Goal: Task Accomplishment & Management: Manage account settings

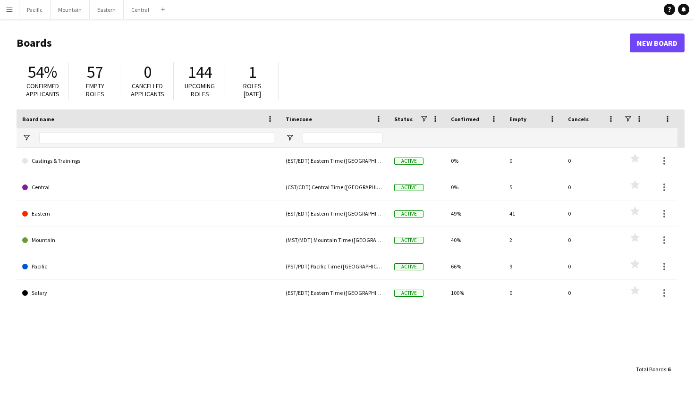
click at [3, 9] on button "Menu" at bounding box center [9, 9] width 19 height 19
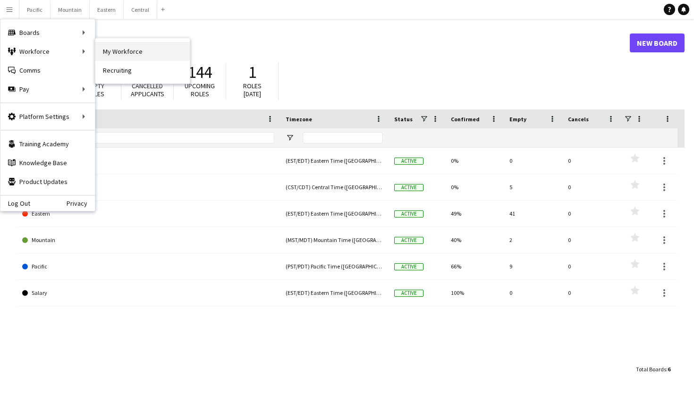
click at [120, 55] on link "My Workforce" at bounding box center [142, 51] width 94 height 19
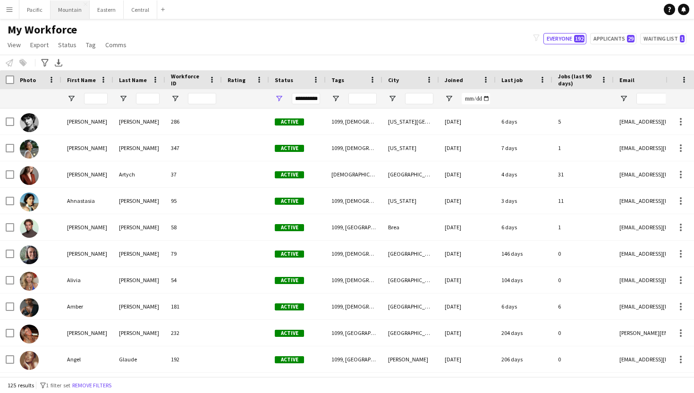
click at [80, 13] on button "Mountain Close" at bounding box center [70, 9] width 39 height 18
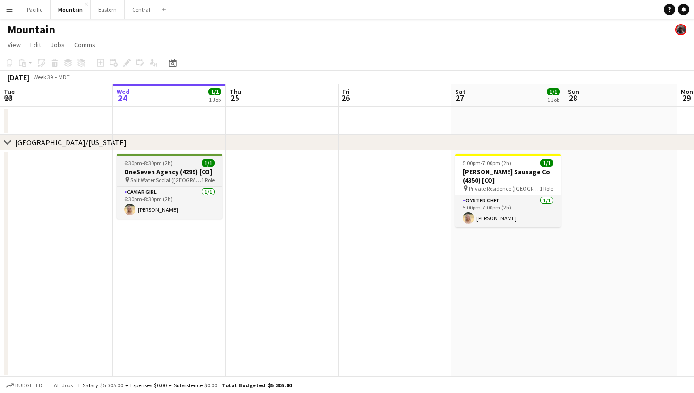
click at [197, 179] on span "Salt Water Social ([GEOGRAPHIC_DATA], [GEOGRAPHIC_DATA])" at bounding box center [165, 180] width 71 height 7
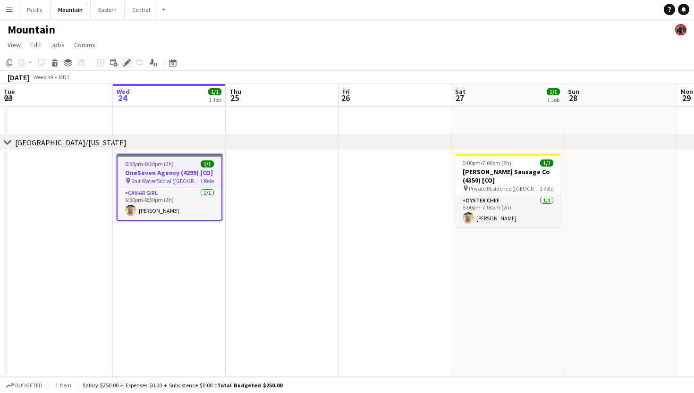
click at [125, 62] on icon "Edit" at bounding box center [127, 63] width 8 height 8
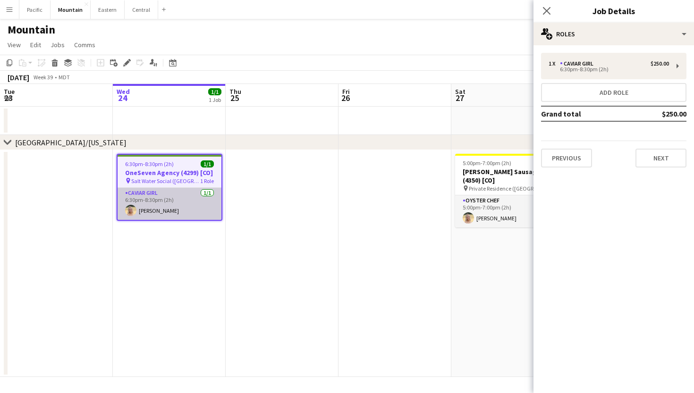
click at [203, 191] on app-card-role "Caviar Girl [DEMOGRAPHIC_DATA][DATE] 6:30pm-8:30pm (2h) [PERSON_NAME]" at bounding box center [170, 204] width 104 height 32
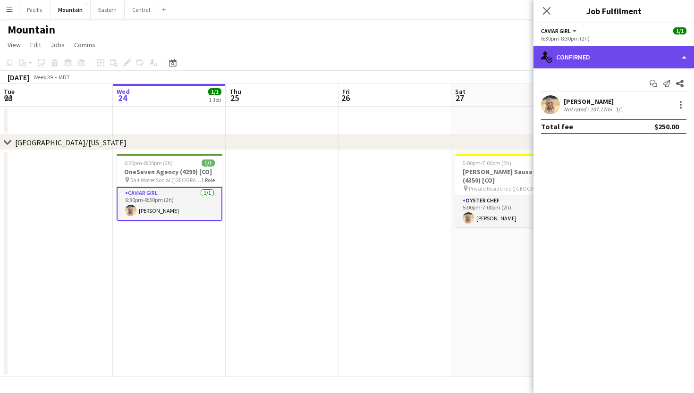
click at [668, 62] on div "single-neutral-actions-check-2 Confirmed" at bounding box center [614, 57] width 161 height 23
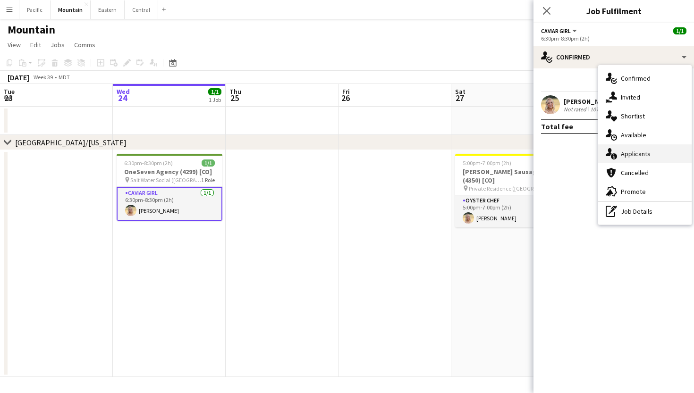
click at [660, 155] on div "single-neutral-actions-information Applicants" at bounding box center [644, 153] width 93 height 19
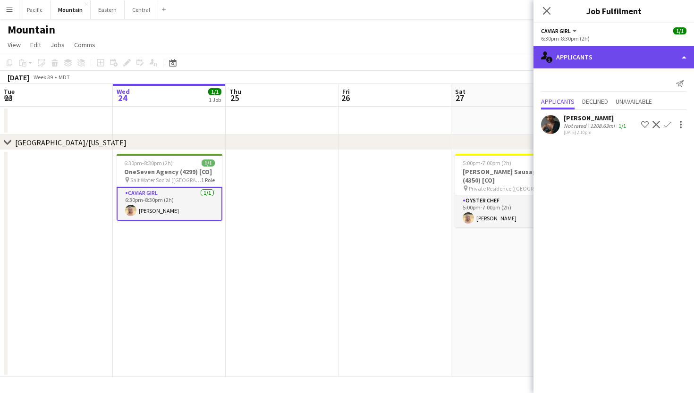
click at [616, 57] on div "single-neutral-actions-information Applicants" at bounding box center [614, 57] width 161 height 23
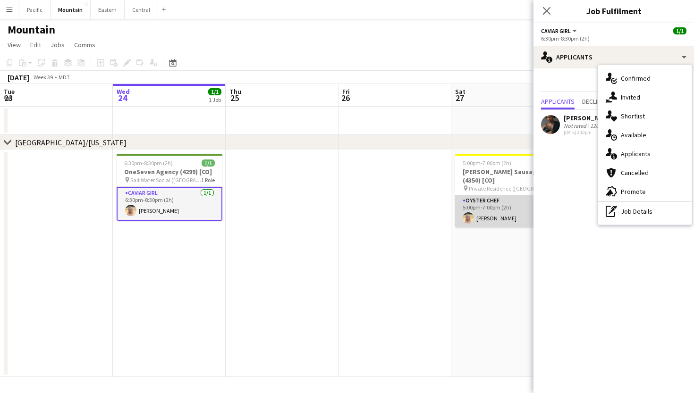
click at [499, 202] on app-card-role "Oyster Chef [DATE] 5:00pm-7:00pm (2h) [PERSON_NAME]" at bounding box center [508, 211] width 106 height 32
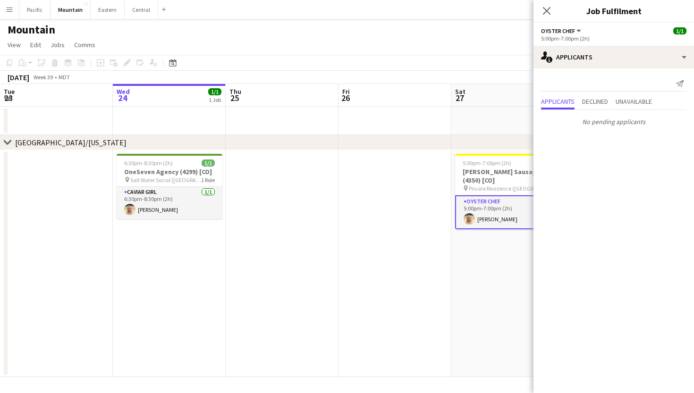
scroll to position [0, 303]
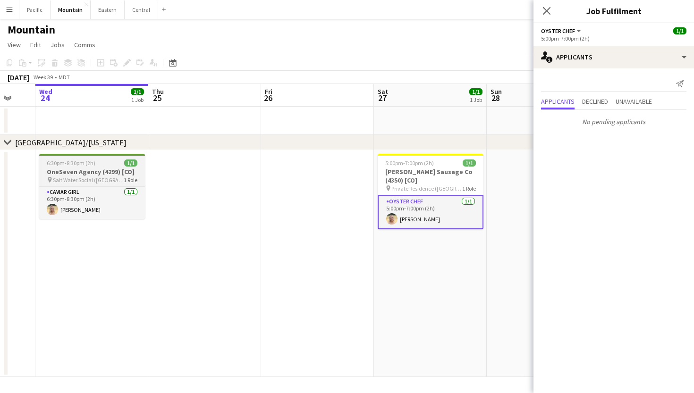
click at [95, 173] on h3 "OneSeven Agency (4299) [CO]" at bounding box center [92, 172] width 106 height 8
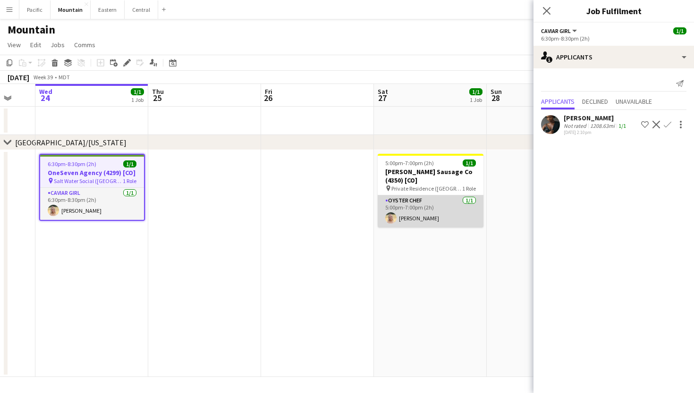
click at [444, 213] on app-card-role "Oyster Chef [DATE] 5:00pm-7:00pm (2h) [PERSON_NAME]" at bounding box center [431, 211] width 106 height 32
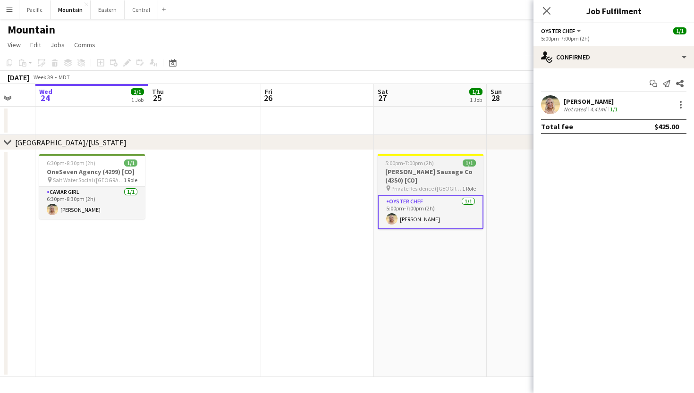
click at [450, 170] on h3 "[PERSON_NAME] Sausage Co (4350) [CO]" at bounding box center [431, 176] width 106 height 17
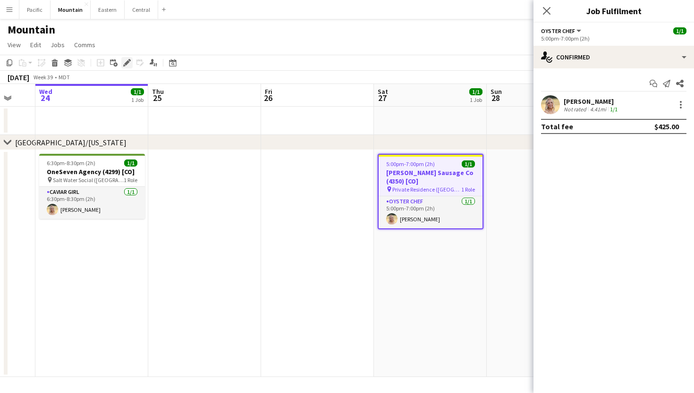
click at [127, 66] on icon "Edit" at bounding box center [127, 63] width 8 height 8
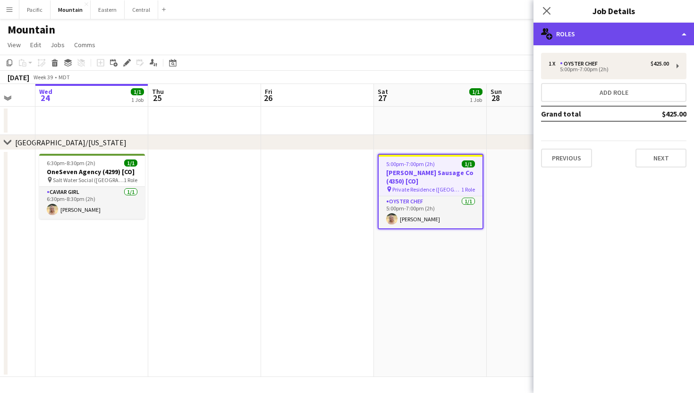
click at [561, 26] on div "multiple-users-add Roles" at bounding box center [614, 34] width 161 height 23
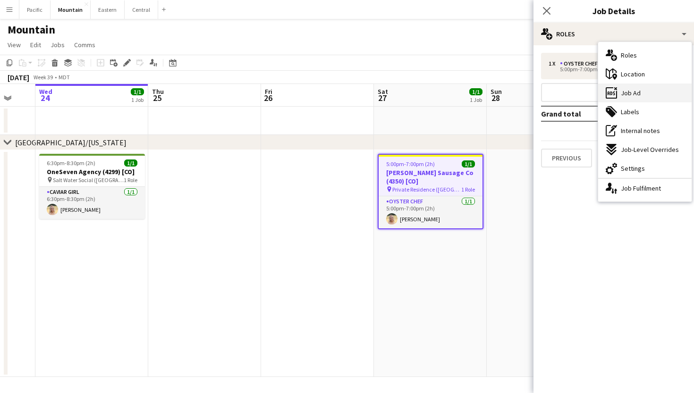
click at [641, 92] on div "ads-window Job Ad" at bounding box center [644, 93] width 93 height 19
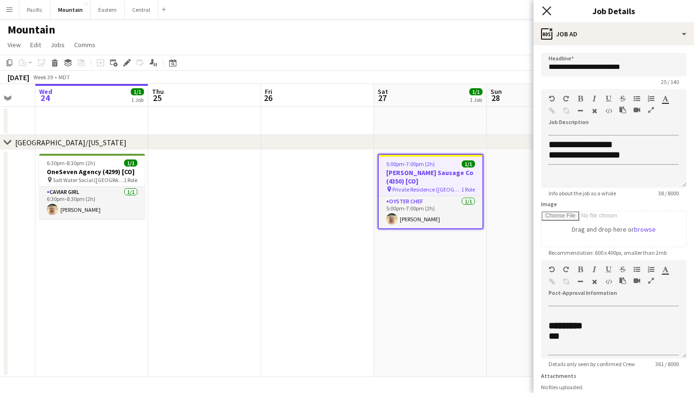
click at [543, 12] on icon "Close pop-in" at bounding box center [546, 10] width 9 height 9
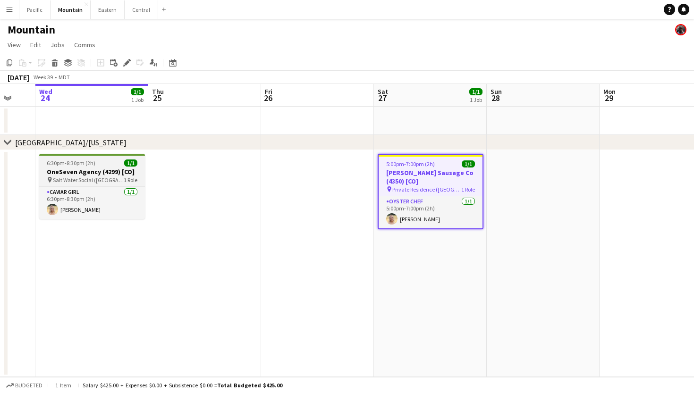
click at [114, 178] on span "Salt Water Social ([GEOGRAPHIC_DATA], [GEOGRAPHIC_DATA])" at bounding box center [88, 180] width 71 height 7
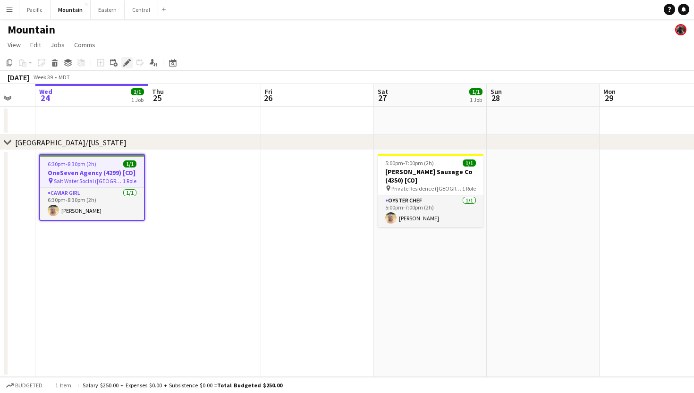
click at [125, 66] on icon at bounding box center [124, 65] width 2 height 2
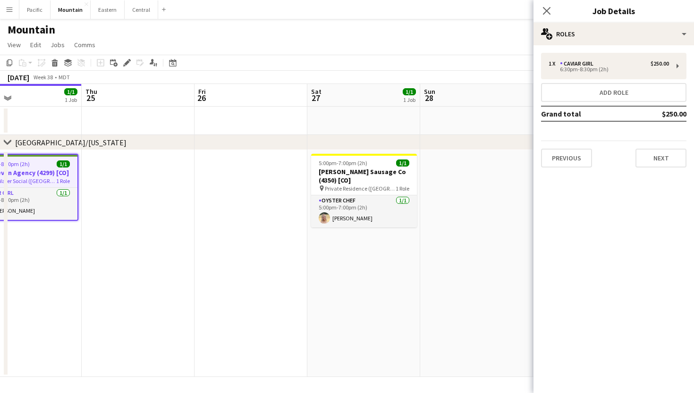
scroll to position [0, 375]
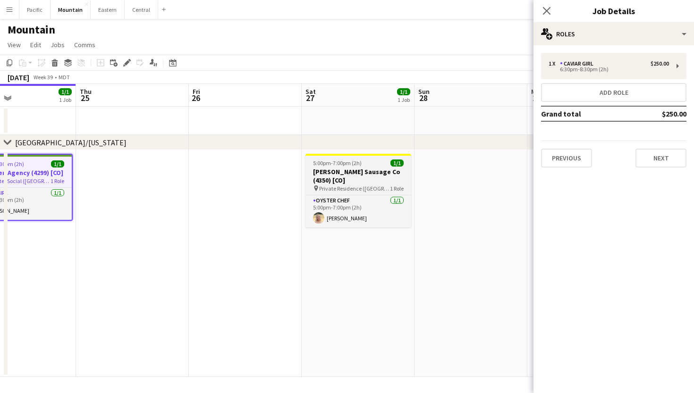
click at [363, 185] on span "Private Residence ([GEOGRAPHIC_DATA], [GEOGRAPHIC_DATA])" at bounding box center [354, 188] width 71 height 7
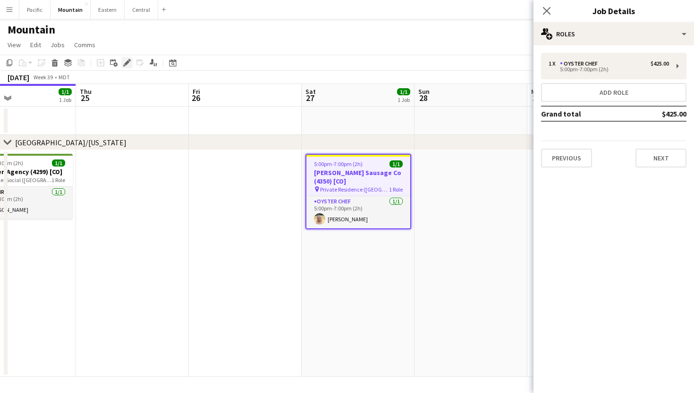
click at [125, 60] on icon "Edit" at bounding box center [127, 63] width 8 height 8
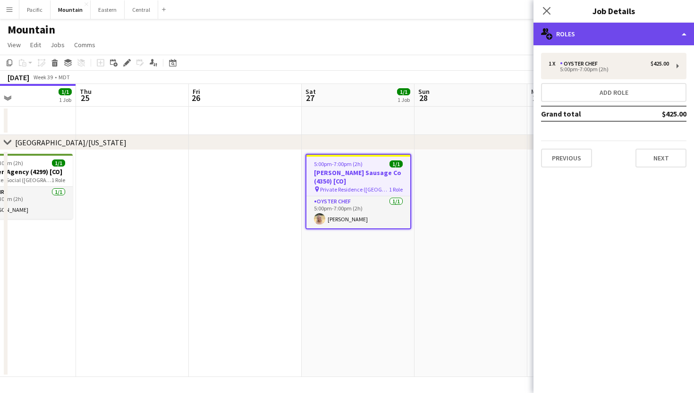
click at [657, 34] on div "multiple-users-add Roles" at bounding box center [614, 34] width 161 height 23
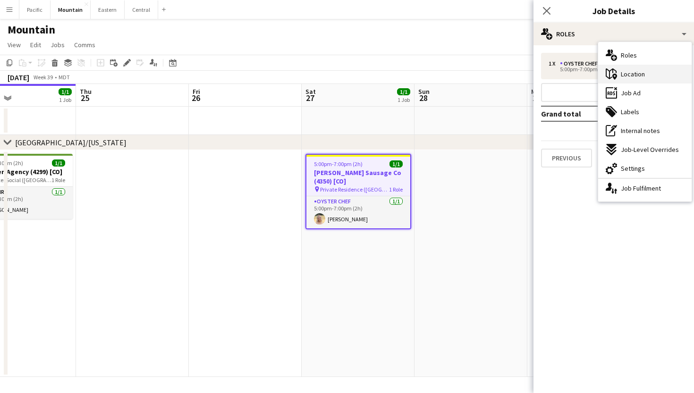
click at [646, 81] on div "maps-pin-1 Location" at bounding box center [644, 74] width 93 height 19
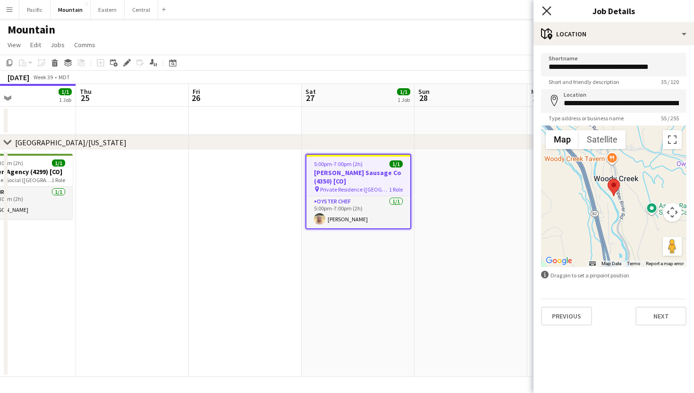
click at [547, 12] on icon "Close pop-in" at bounding box center [546, 10] width 9 height 9
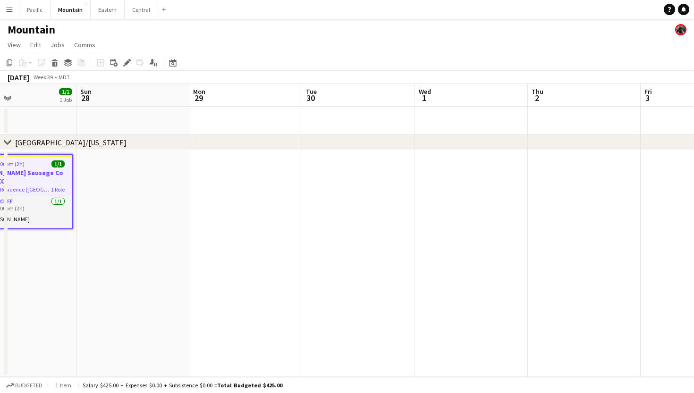
scroll to position [0, 331]
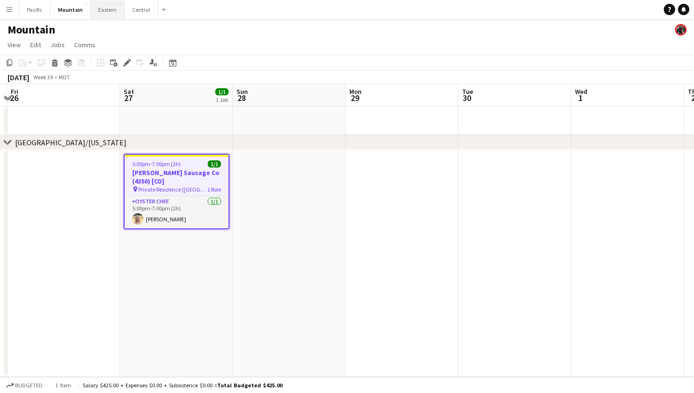
click at [107, 12] on button "Eastern Close" at bounding box center [108, 9] width 34 height 18
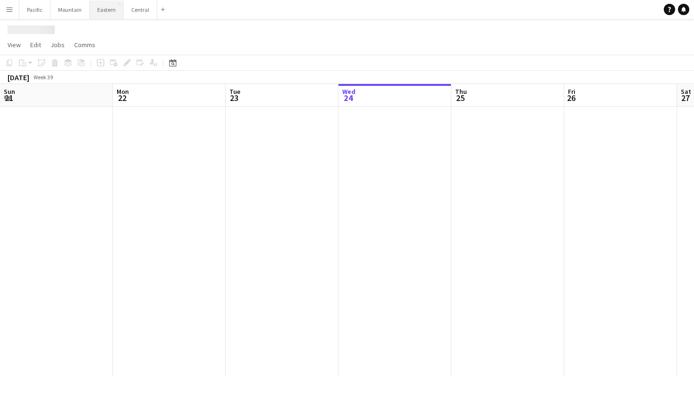
scroll to position [0, 226]
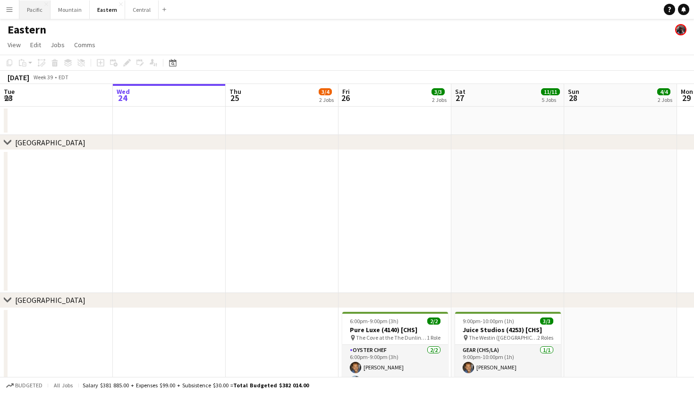
click at [37, 12] on button "Pacific Close" at bounding box center [34, 9] width 31 height 18
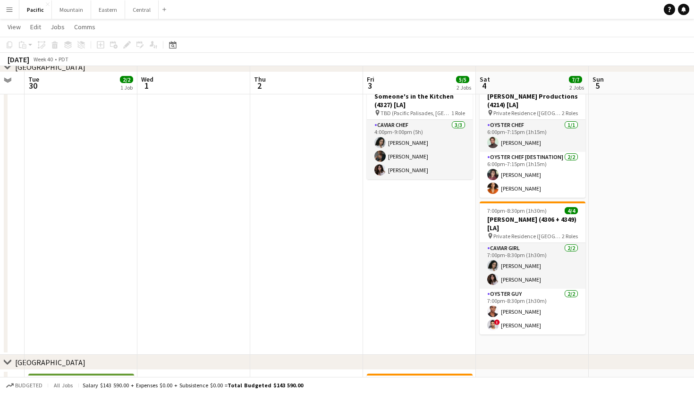
scroll to position [124, 0]
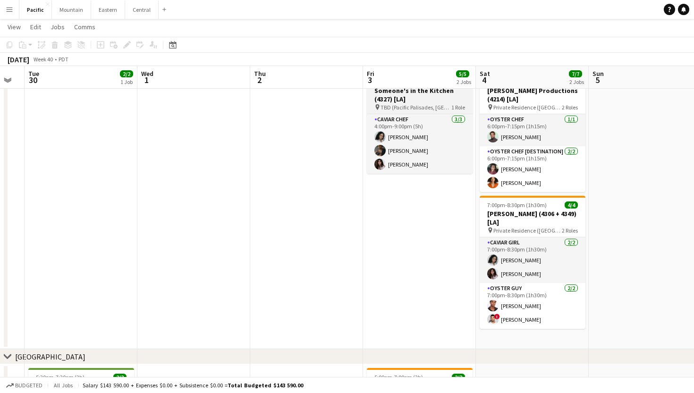
click at [426, 107] on span "TBD (Pacific Palisades, [GEOGRAPHIC_DATA])" at bounding box center [416, 107] width 71 height 7
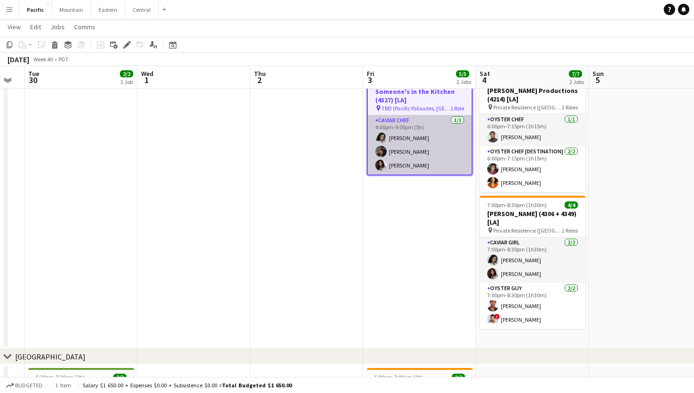
click at [441, 134] on app-card-role "Caviar Chef [DATE] 4:00pm-9:00pm (5h) [PERSON_NAME] [PERSON_NAME] [PERSON_NAME]" at bounding box center [420, 144] width 104 height 59
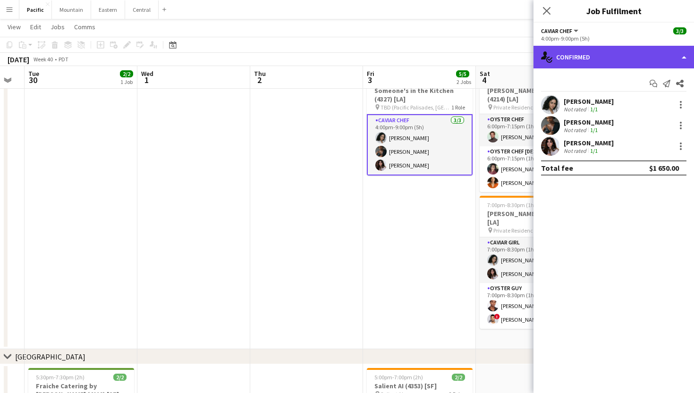
click at [624, 62] on div "single-neutral-actions-check-2 Confirmed" at bounding box center [614, 57] width 161 height 23
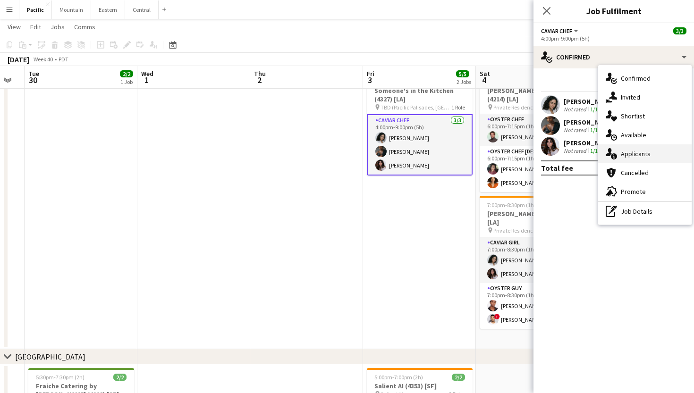
click at [638, 160] on div "single-neutral-actions-information Applicants" at bounding box center [644, 153] width 93 height 19
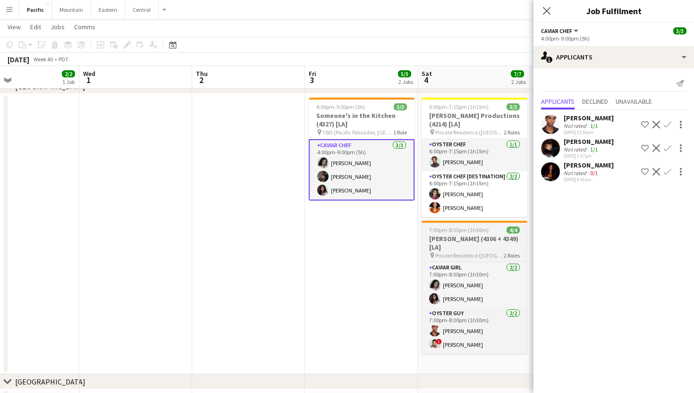
scroll to position [99, 0]
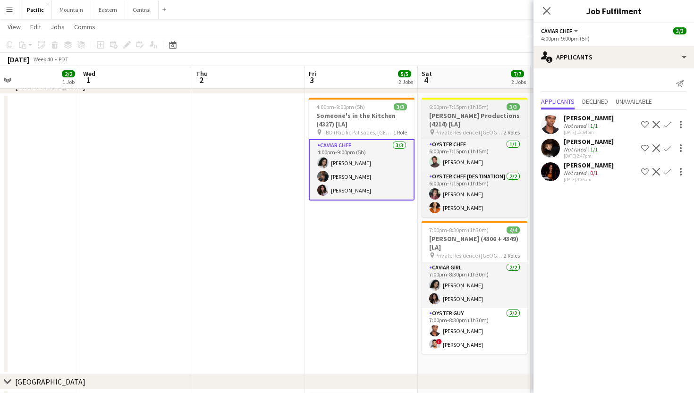
click at [470, 119] on h3 "[PERSON_NAME] Productions (4214) [LA]" at bounding box center [475, 119] width 106 height 17
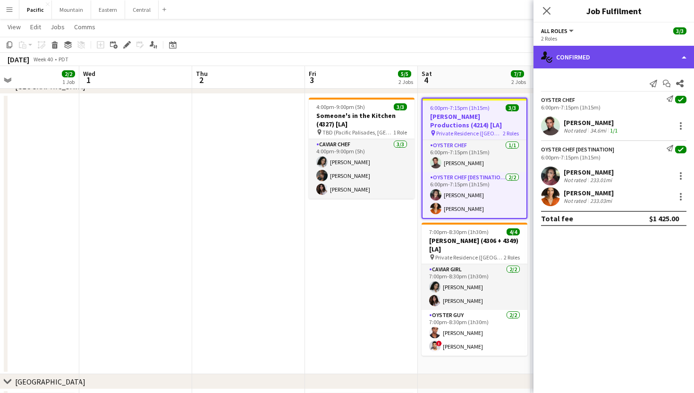
click at [629, 55] on div "single-neutral-actions-check-2 Confirmed" at bounding box center [614, 57] width 161 height 23
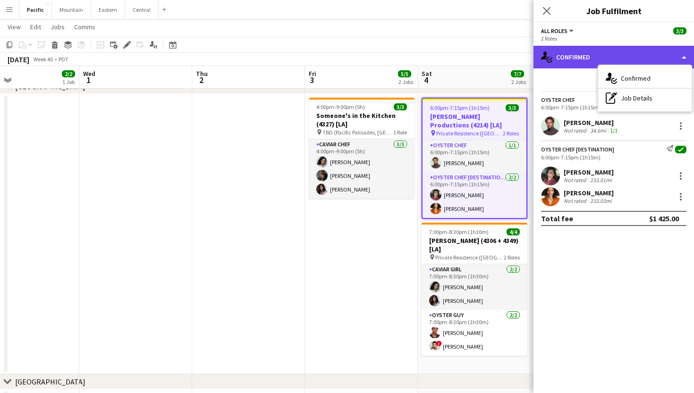
click at [583, 54] on div "single-neutral-actions-check-2 Confirmed" at bounding box center [614, 57] width 161 height 23
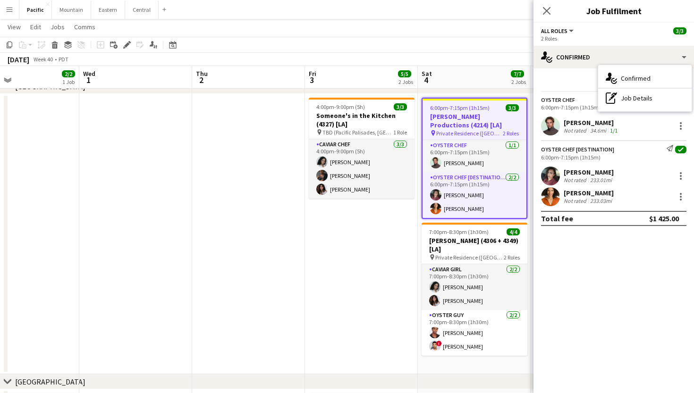
click at [545, 5] on div "Close pop-in" at bounding box center [547, 11] width 26 height 22
click at [546, 10] on icon at bounding box center [546, 10] width 9 height 9
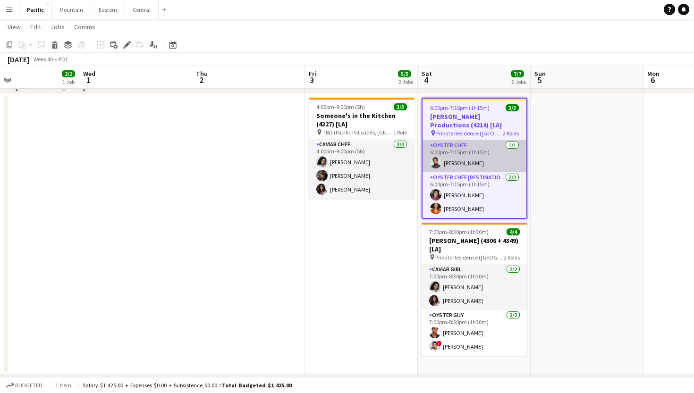
click at [481, 164] on app-card-role "Oyster Chef [DATE] 6:00pm-7:15pm (1h15m) [PERSON_NAME]" at bounding box center [475, 156] width 104 height 32
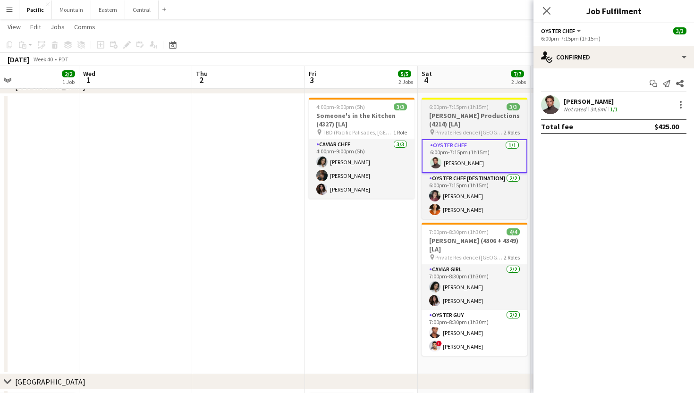
click at [482, 129] on span "Private Residence ([GEOGRAPHIC_DATA], [GEOGRAPHIC_DATA])" at bounding box center [469, 132] width 68 height 7
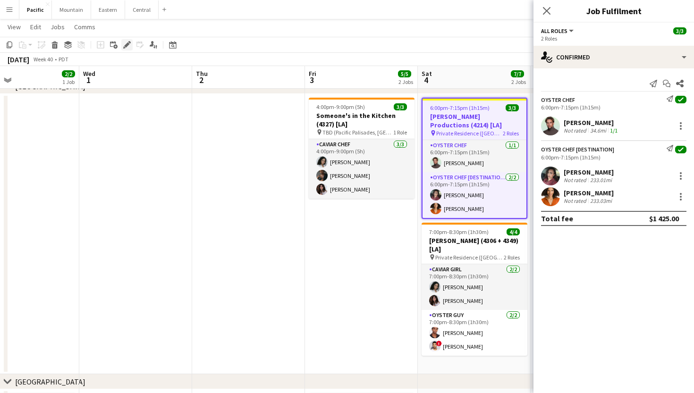
click at [127, 46] on icon at bounding box center [126, 44] width 5 height 5
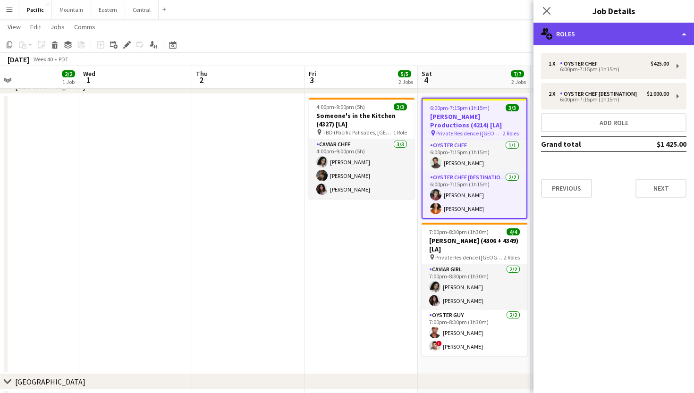
click at [616, 36] on div "multiple-users-add Roles" at bounding box center [614, 34] width 161 height 23
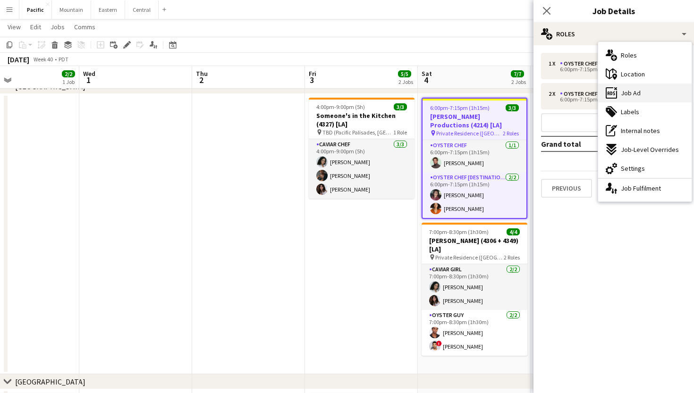
click at [644, 95] on div "ads-window Job Ad" at bounding box center [644, 93] width 93 height 19
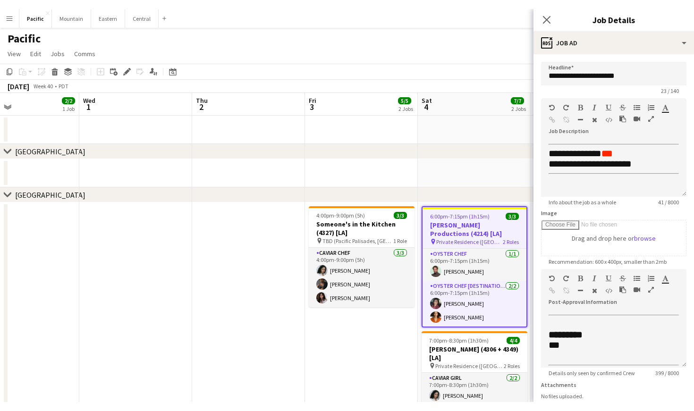
scroll to position [0, 0]
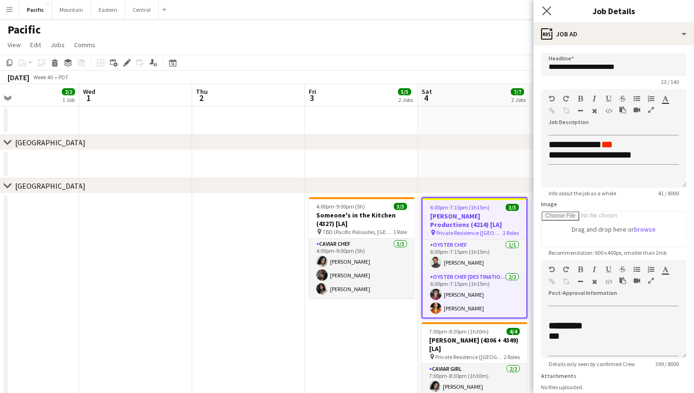
click at [547, 5] on app-icon "Close pop-in" at bounding box center [547, 11] width 14 height 14
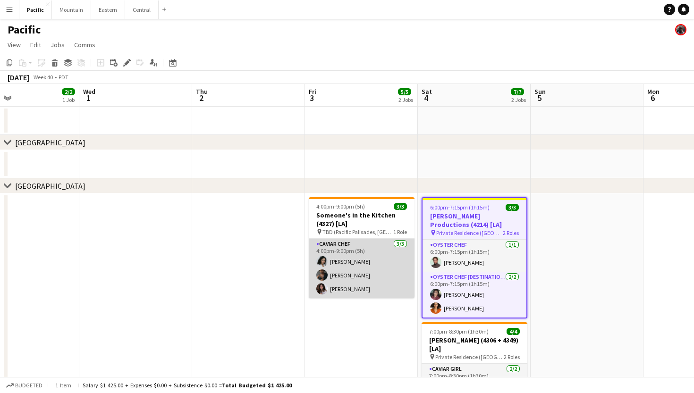
click at [375, 269] on app-card-role "Caviar Chef [DATE] 4:00pm-9:00pm (5h) [PERSON_NAME] [PERSON_NAME] [PERSON_NAME]" at bounding box center [362, 268] width 106 height 59
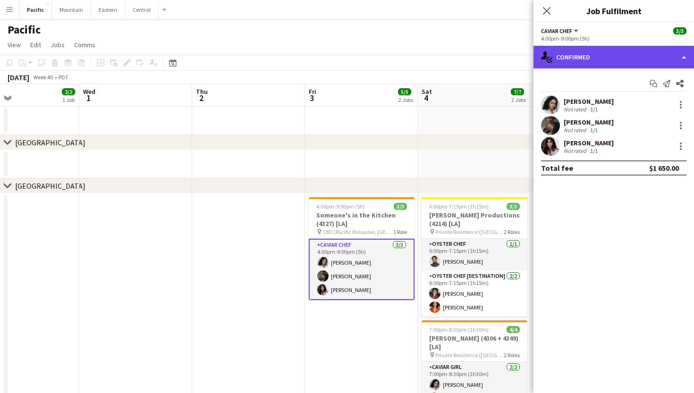
click at [648, 56] on div "single-neutral-actions-check-2 Confirmed" at bounding box center [614, 57] width 161 height 23
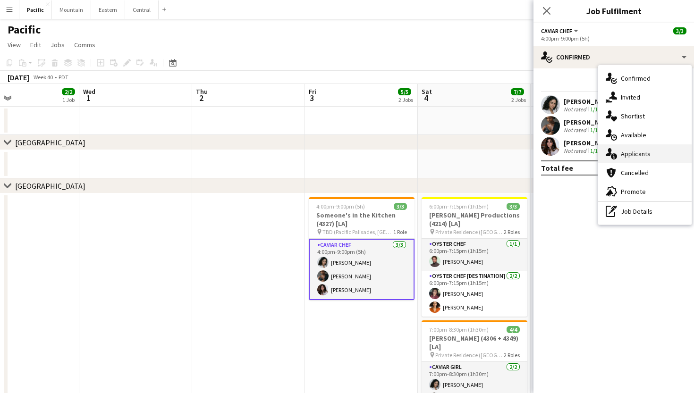
click at [644, 150] on span "Applicants" at bounding box center [636, 154] width 30 height 8
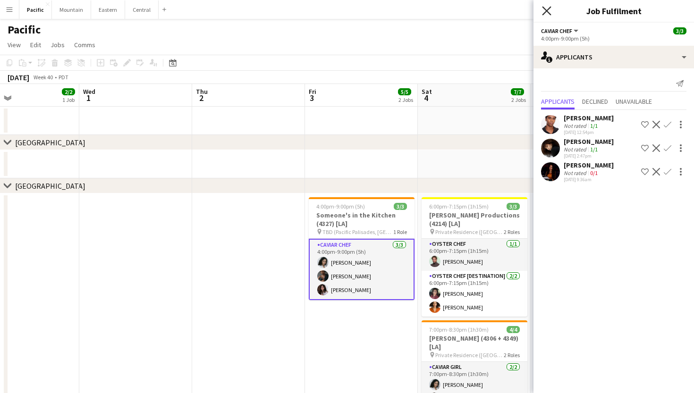
click at [544, 7] on icon "Close pop-in" at bounding box center [546, 10] width 9 height 9
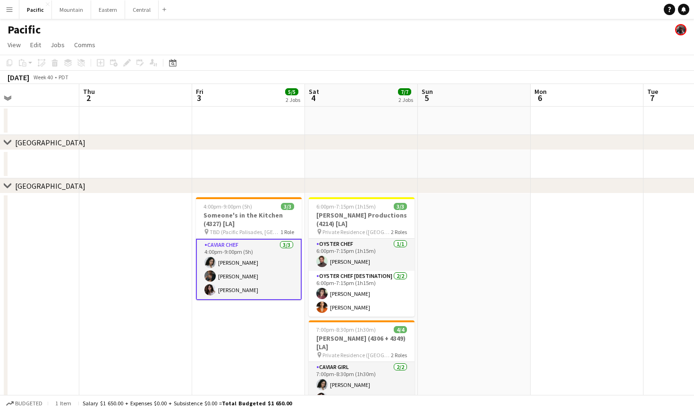
click at [7, 11] on app-icon "Menu" at bounding box center [10, 10] width 8 height 8
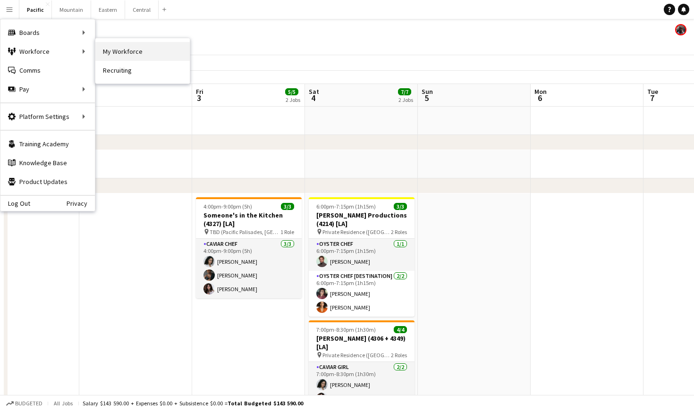
click at [128, 46] on link "My Workforce" at bounding box center [142, 51] width 94 height 19
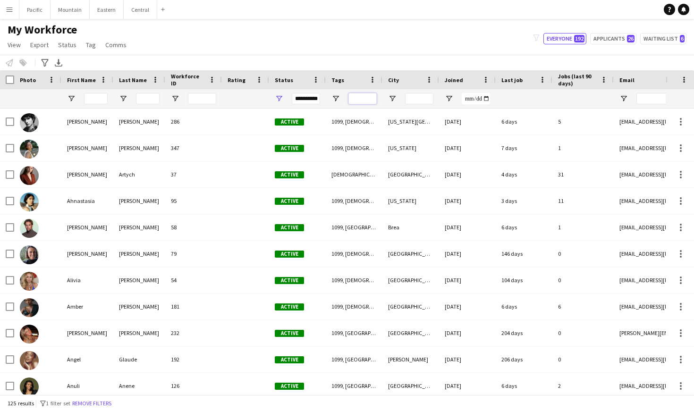
click at [367, 97] on input "Tags Filter Input" at bounding box center [362, 98] width 28 height 11
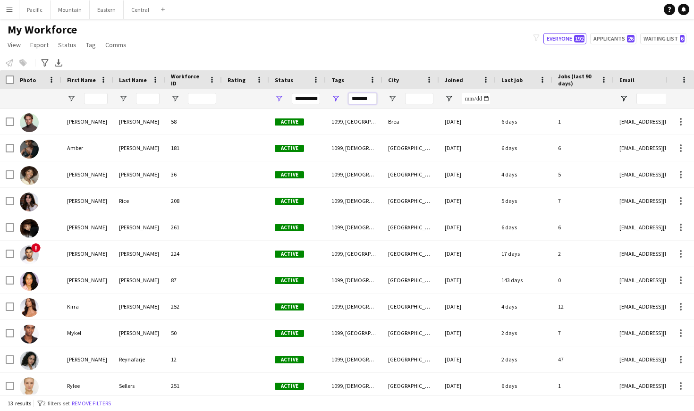
type input "*******"
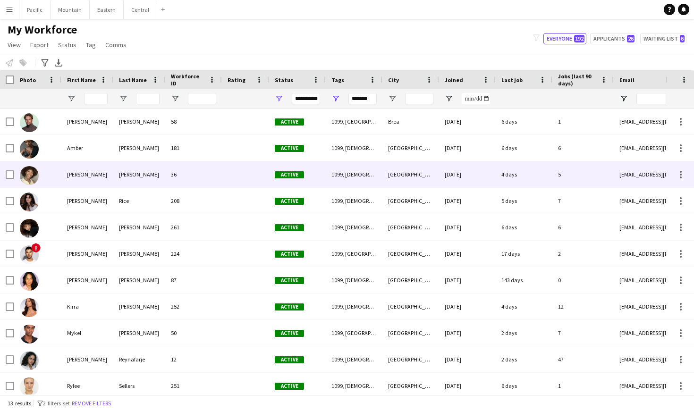
drag, startPoint x: 369, startPoint y: 115, endPoint x: 237, endPoint y: 164, distance: 140.8
click at [237, 164] on div at bounding box center [245, 174] width 47 height 26
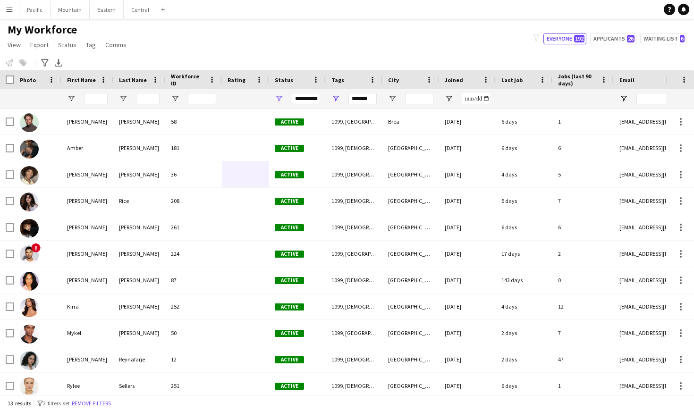
click at [6, 14] on button "Menu" at bounding box center [9, 9] width 19 height 19
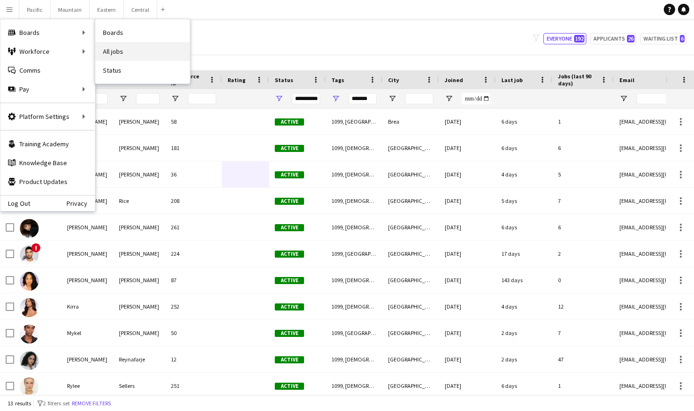
click at [110, 46] on link "All jobs" at bounding box center [142, 51] width 94 height 19
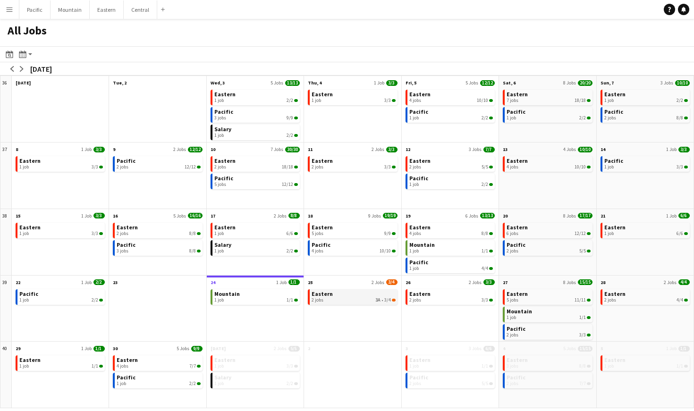
click at [356, 300] on div "2 jobs 3A • 3/4" at bounding box center [354, 300] width 84 height 6
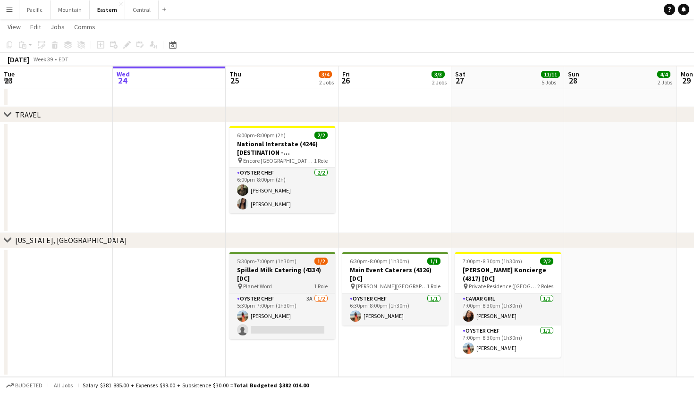
scroll to position [771, 0]
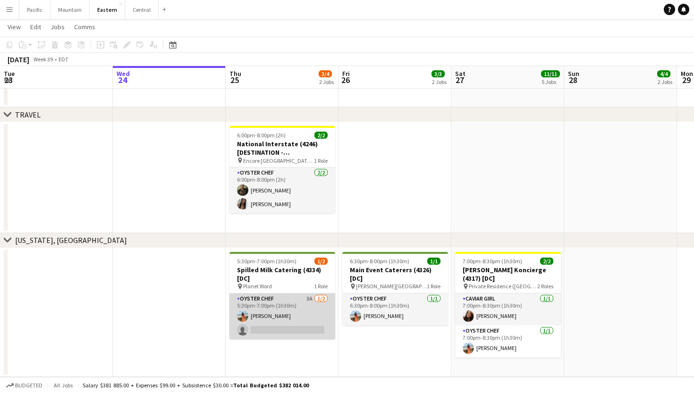
click at [303, 327] on app-card-role "Oyster Chef 3A [DATE] 5:30pm-7:00pm (1h30m) [PERSON_NAME] single-neutral-actions" at bounding box center [282, 317] width 106 height 46
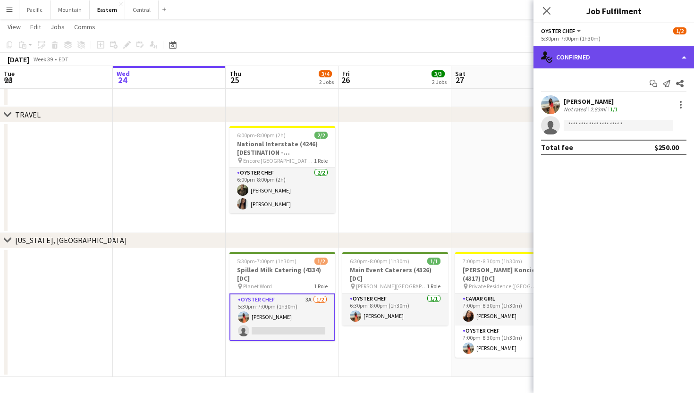
click at [599, 53] on div "single-neutral-actions-check-2 Confirmed" at bounding box center [614, 57] width 161 height 23
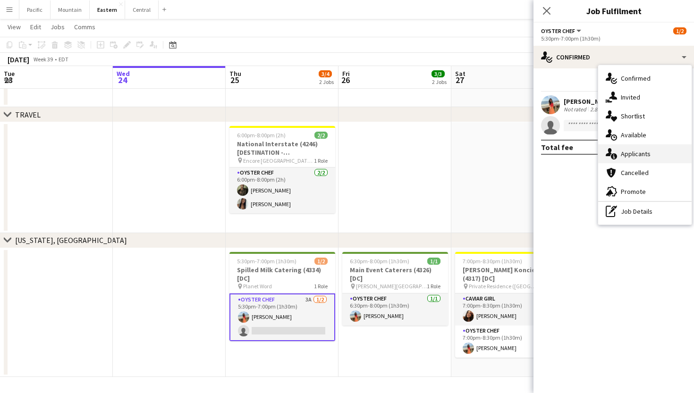
click at [627, 154] on span "Applicants" at bounding box center [636, 154] width 30 height 8
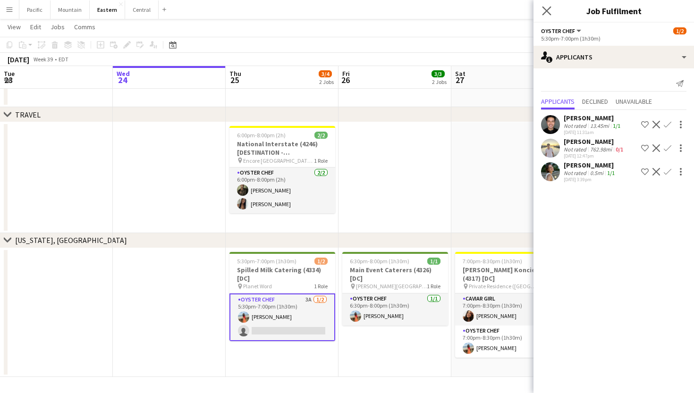
click at [546, 5] on app-icon "Close pop-in" at bounding box center [547, 11] width 14 height 14
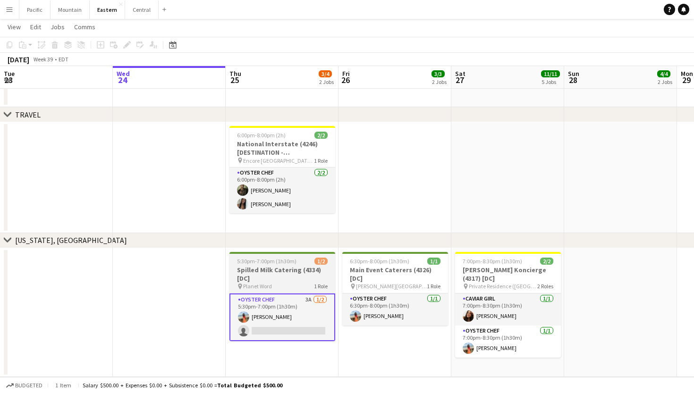
click at [280, 272] on h3 "Spilled Milk Catering (4334) [DC]" at bounding box center [282, 274] width 106 height 17
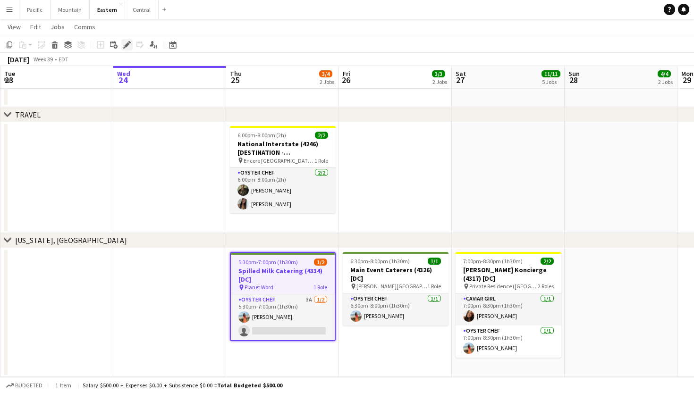
click at [128, 45] on icon "Edit" at bounding box center [127, 45] width 8 height 8
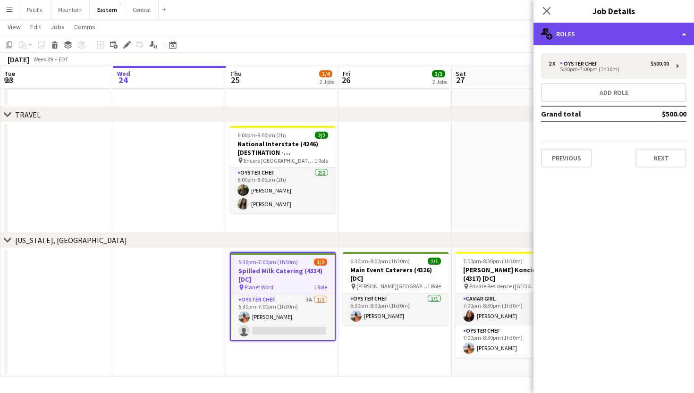
click at [592, 33] on div "multiple-users-add Roles" at bounding box center [614, 34] width 161 height 23
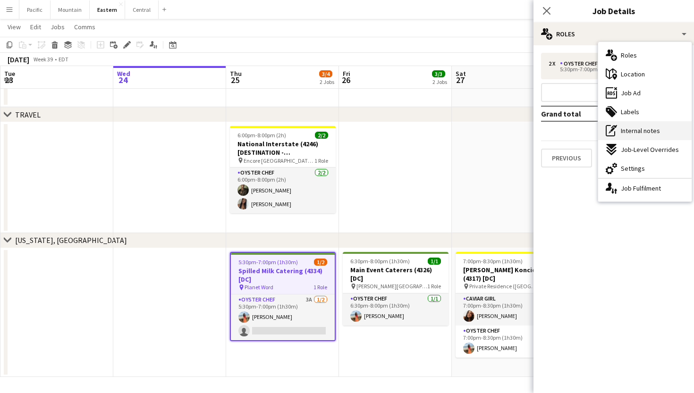
click at [653, 129] on span "Internal notes" at bounding box center [640, 131] width 39 height 8
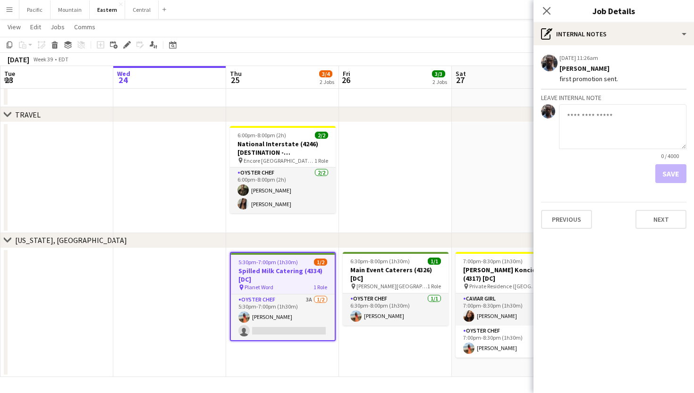
click at [293, 277] on h3 "Spilled Milk Catering (4334) [DC]" at bounding box center [283, 275] width 104 height 17
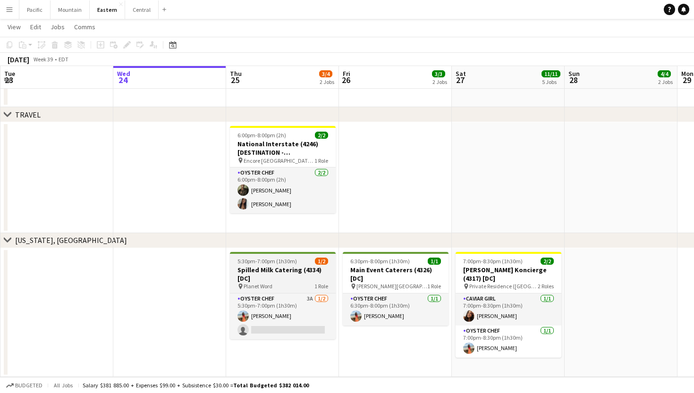
click at [276, 266] on h3 "Spilled Milk Catering (4334) [DC]" at bounding box center [283, 274] width 106 height 17
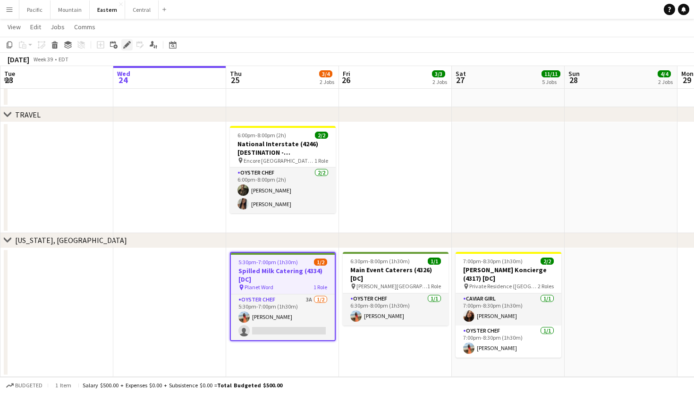
click at [123, 49] on div "Edit" at bounding box center [126, 44] width 11 height 11
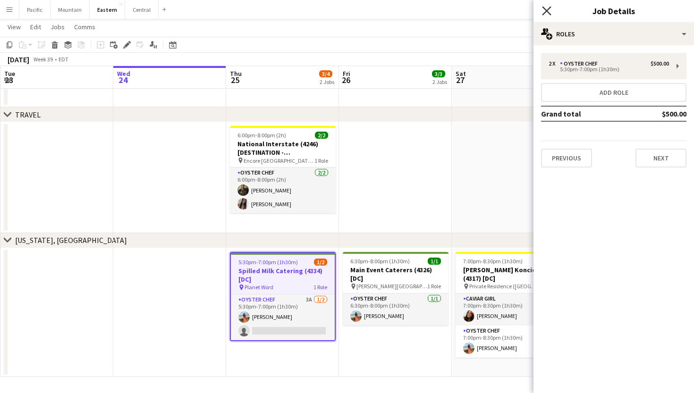
click at [544, 7] on icon "Close pop-in" at bounding box center [546, 10] width 9 height 9
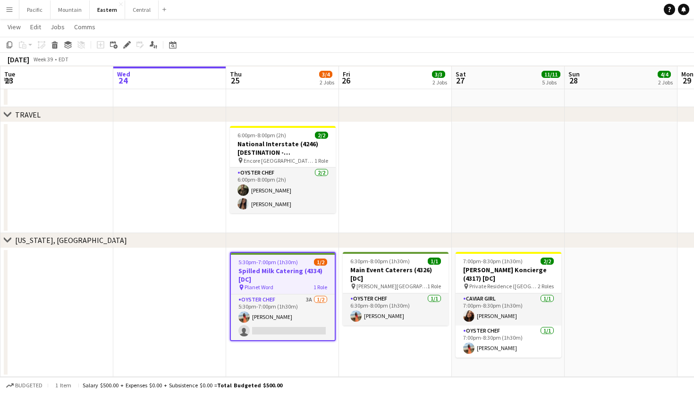
scroll to position [771, 0]
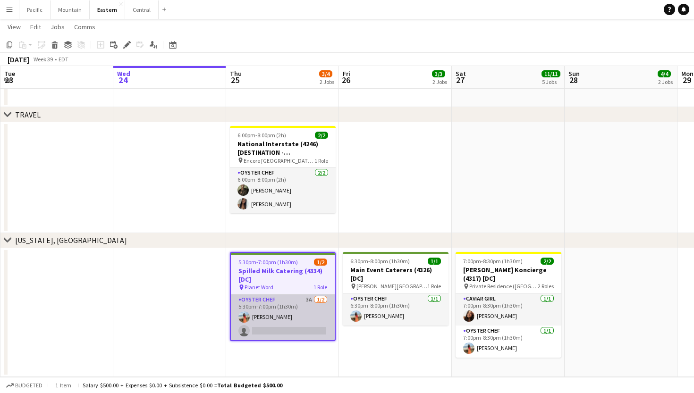
click at [305, 320] on app-card-role "Oyster Chef 3A 1/2 5:30pm-7:00pm (1h30m) Isabella Zuluaga single-neutral-actions" at bounding box center [283, 318] width 104 height 46
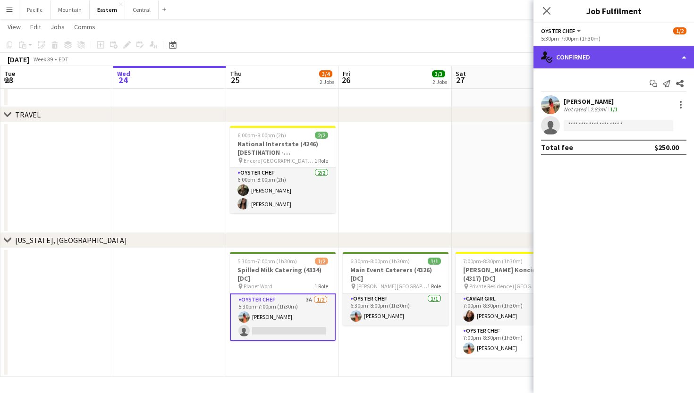
click at [584, 64] on div "single-neutral-actions-check-2 Confirmed" at bounding box center [614, 57] width 161 height 23
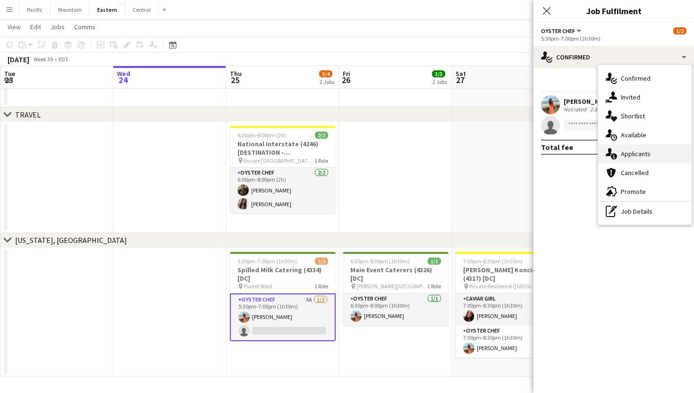
click at [643, 155] on span "Applicants" at bounding box center [636, 154] width 30 height 8
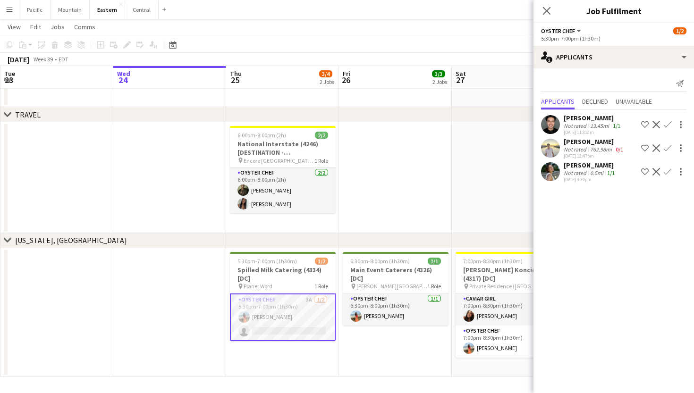
click at [333, 366] on app-date-cell "5:30pm-7:00pm (1h30m) 1/2 Spilled Milk Catering (4334) [DC] pin Planet Word 1 R…" at bounding box center [282, 312] width 113 height 129
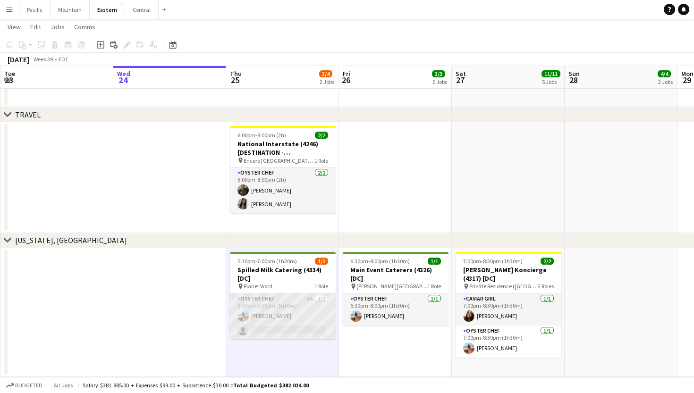
click at [294, 308] on app-card-role "Oyster Chef 3A 1/2 5:30pm-7:00pm (1h30m) Isabella Zuluaga single-neutral-actions" at bounding box center [283, 317] width 106 height 46
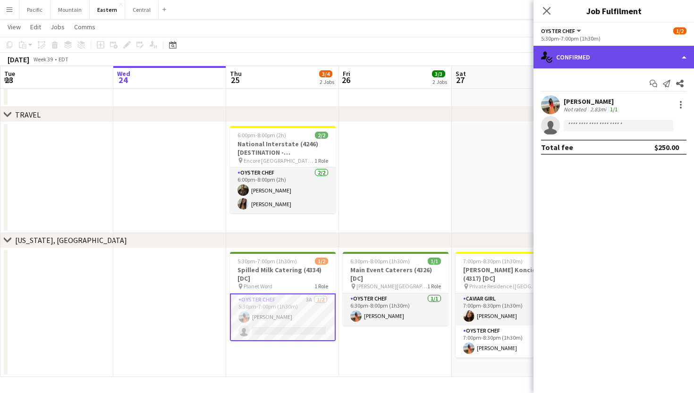
click at [604, 54] on div "single-neutral-actions-check-2 Confirmed" at bounding box center [614, 57] width 161 height 23
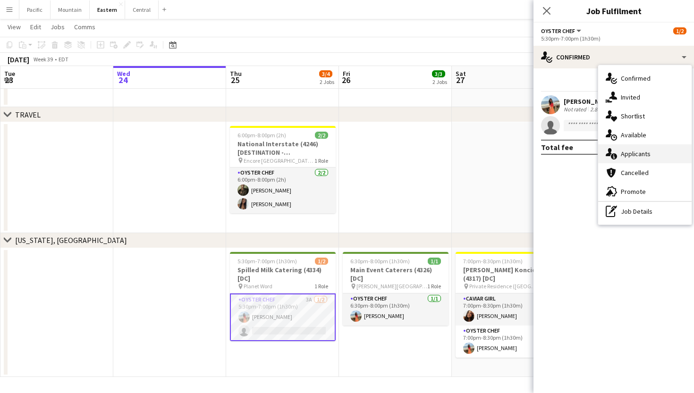
click at [638, 147] on div "single-neutral-actions-information Applicants" at bounding box center [644, 153] width 93 height 19
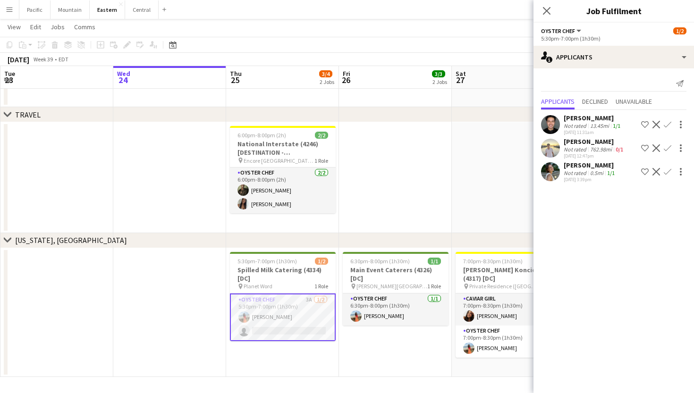
click at [554, 171] on app-user-avatar at bounding box center [550, 171] width 19 height 19
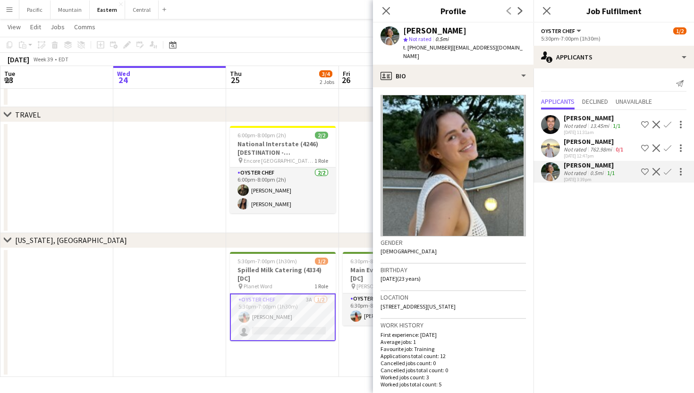
drag, startPoint x: 442, startPoint y: 50, endPoint x: 413, endPoint y: 50, distance: 29.3
click at [413, 50] on span "t. +17817832464" at bounding box center [427, 47] width 49 height 7
copy span "7817832464"
click at [294, 270] on h3 "Spilled Milk Catering (4334) [DC]" at bounding box center [283, 274] width 106 height 17
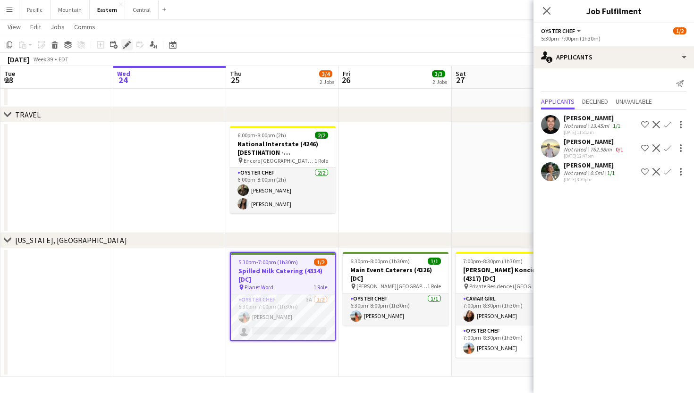
click at [127, 41] on div "Edit" at bounding box center [126, 44] width 11 height 11
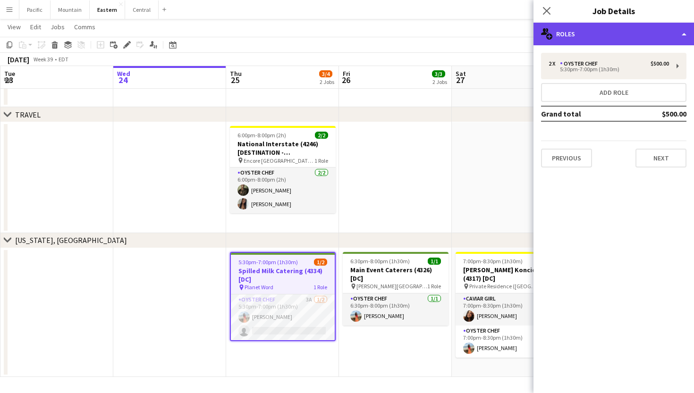
click at [608, 33] on div "multiple-users-add Roles" at bounding box center [614, 34] width 161 height 23
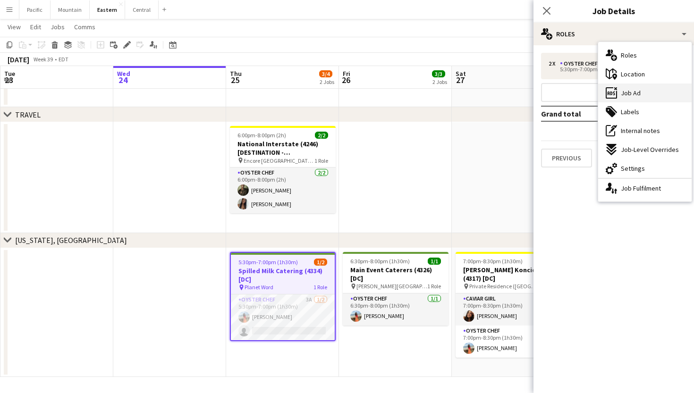
click at [646, 94] on div "ads-window Job Ad" at bounding box center [644, 93] width 93 height 19
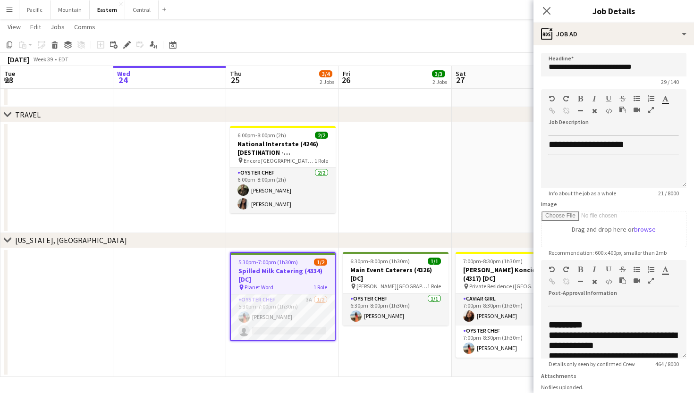
click at [614, 48] on div "**********" at bounding box center [614, 256] width 161 height 422
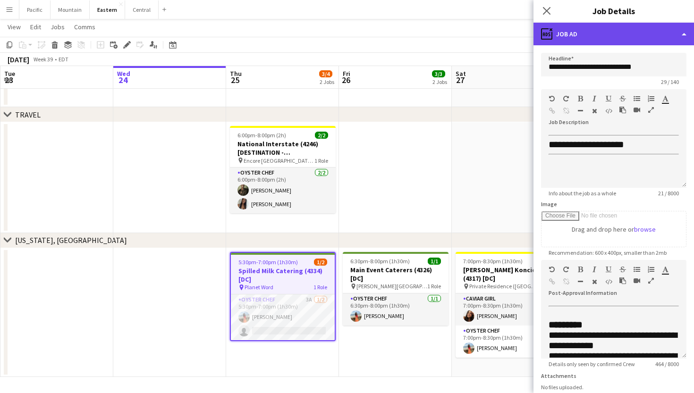
click at [614, 41] on div "ads-window Job Ad" at bounding box center [614, 34] width 161 height 23
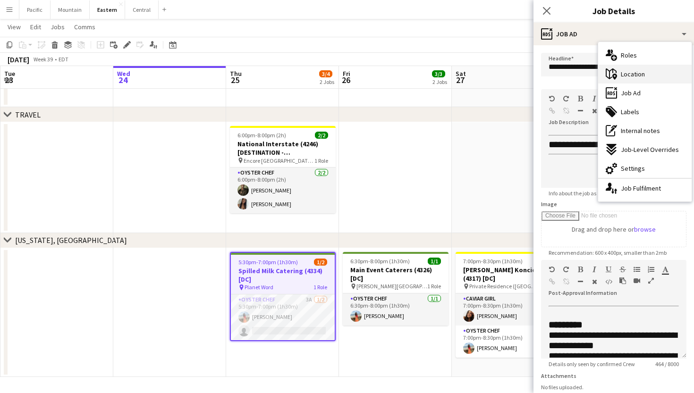
click at [635, 77] on span "Location" at bounding box center [633, 74] width 24 height 8
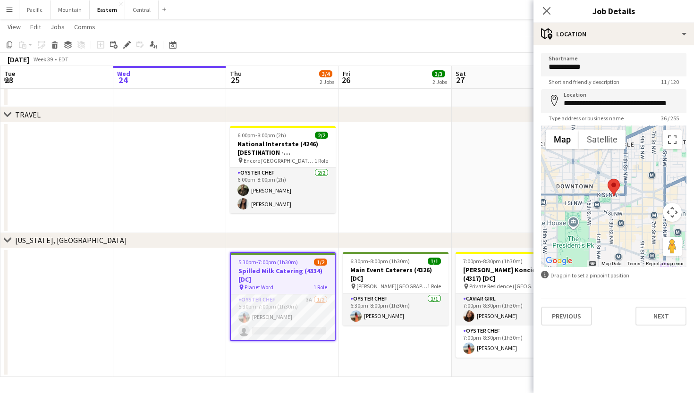
click at [576, 46] on div "**********" at bounding box center [614, 189] width 161 height 288
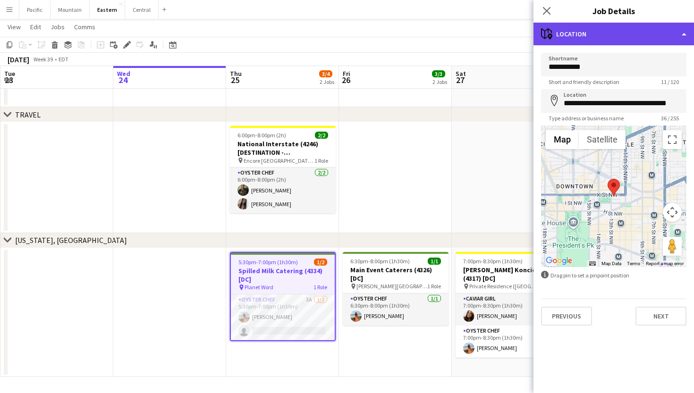
click at [590, 34] on div "maps-pin-1 Location" at bounding box center [614, 34] width 161 height 23
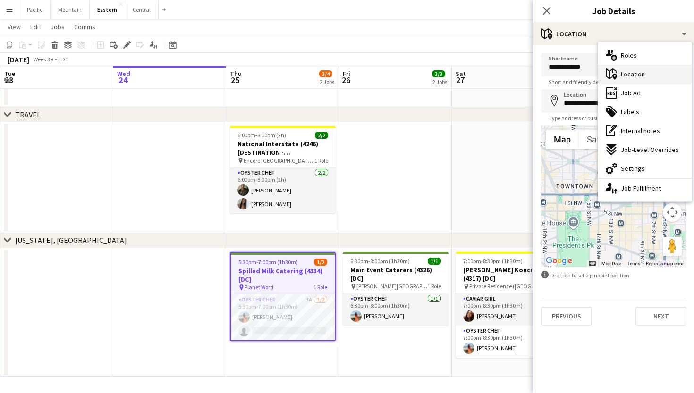
click at [632, 71] on span "Location" at bounding box center [633, 74] width 24 height 8
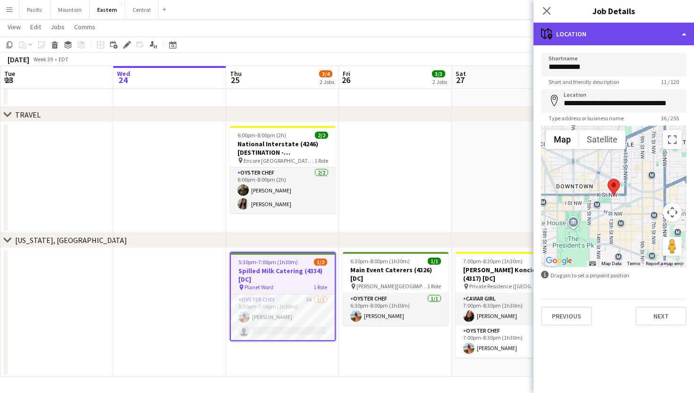
click at [602, 40] on div "maps-pin-1 Location" at bounding box center [614, 34] width 161 height 23
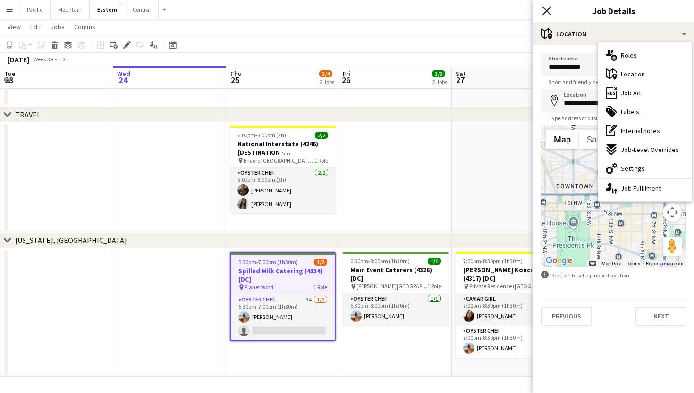
click at [547, 10] on icon "Close pop-in" at bounding box center [546, 10] width 9 height 9
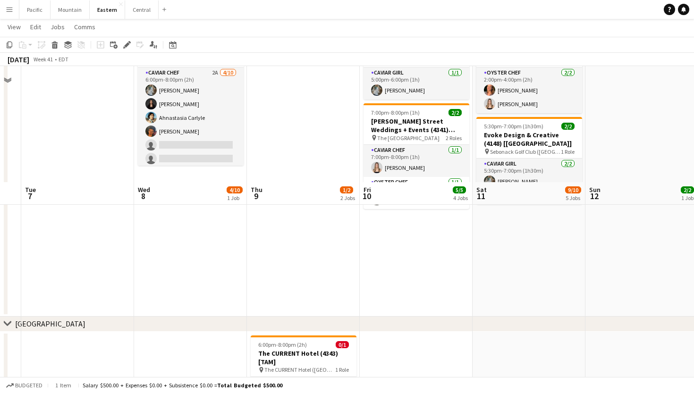
scroll to position [398, 0]
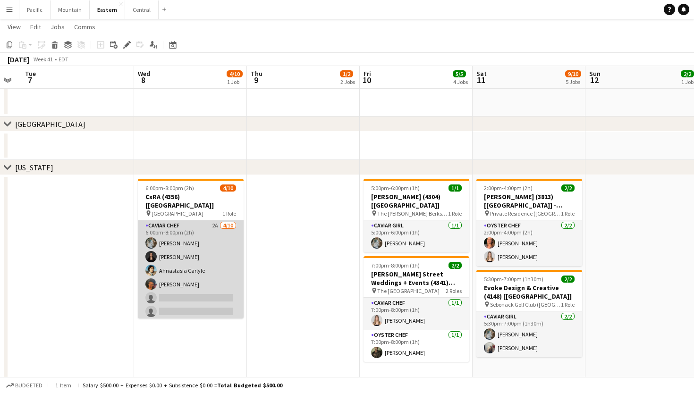
click at [202, 277] on app-card-role "Caviar Chef 2A 4/10 6:00pm-8:00pm (2h) Brooke Anderson Daniela Ayala Ahnastasia…" at bounding box center [191, 297] width 106 height 155
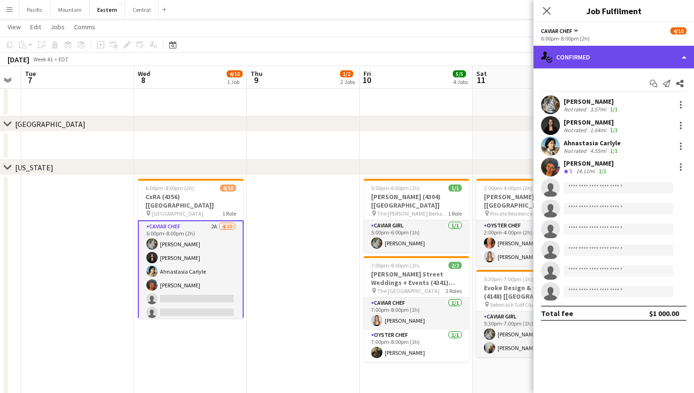
click at [622, 56] on div "single-neutral-actions-check-2 Confirmed" at bounding box center [614, 57] width 161 height 23
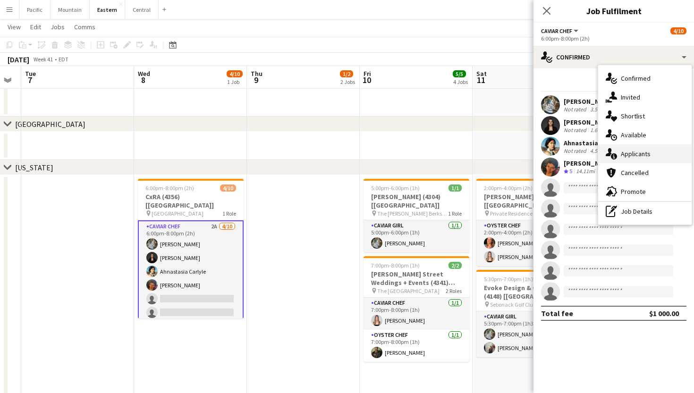
click at [646, 157] on span "Applicants" at bounding box center [636, 154] width 30 height 8
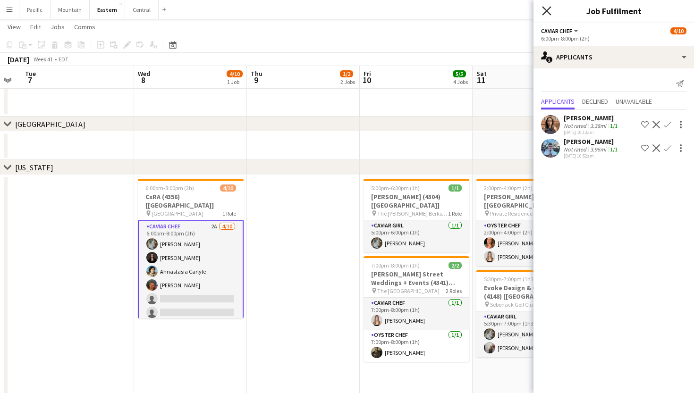
click at [545, 8] on icon "Close pop-in" at bounding box center [546, 10] width 9 height 9
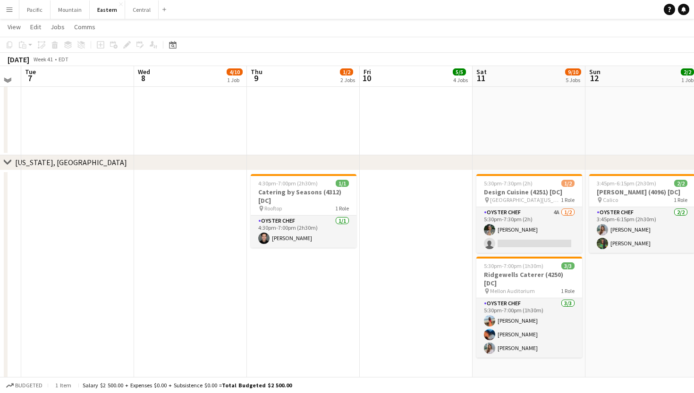
scroll to position [949, 0]
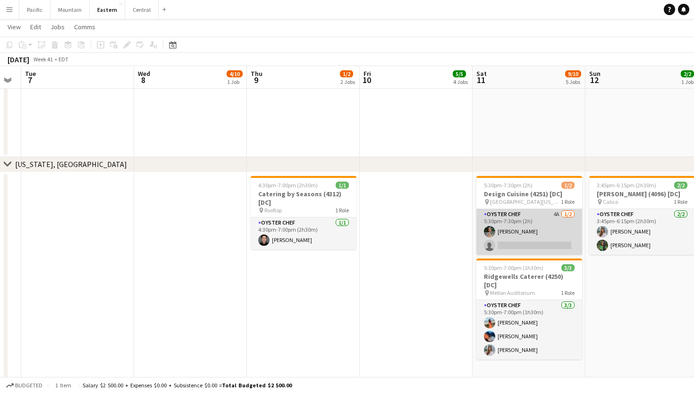
click at [510, 249] on app-card-role "Oyster Chef 4A 1/2 5:30pm-7:30pm (2h) Adeline Van Buskirk single-neutral-actions" at bounding box center [529, 232] width 106 height 46
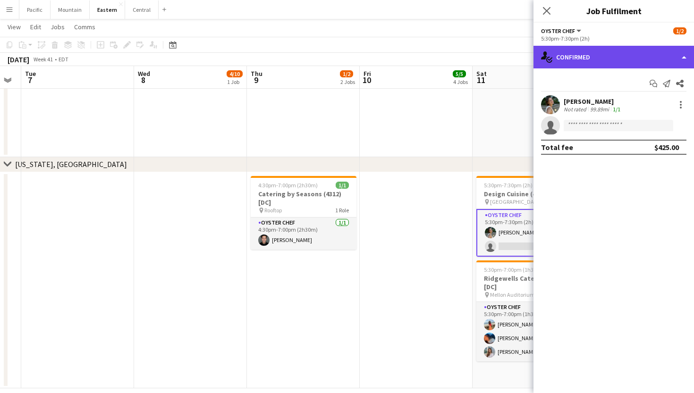
click at [607, 55] on div "single-neutral-actions-check-2 Confirmed" at bounding box center [614, 57] width 161 height 23
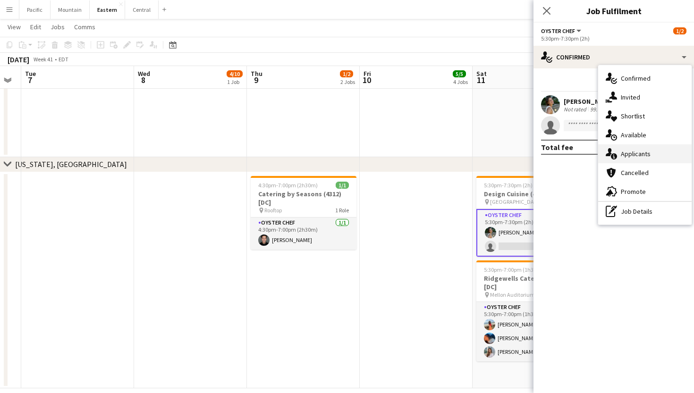
click at [634, 158] on span "Applicants" at bounding box center [636, 154] width 30 height 8
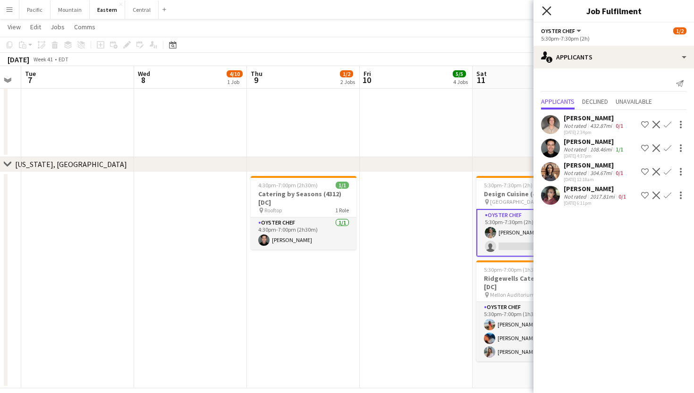
click at [545, 15] on icon "Close pop-in" at bounding box center [546, 10] width 9 height 9
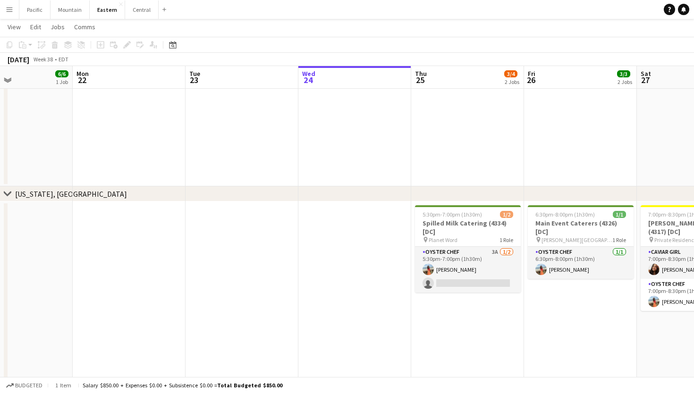
scroll to position [1222, 0]
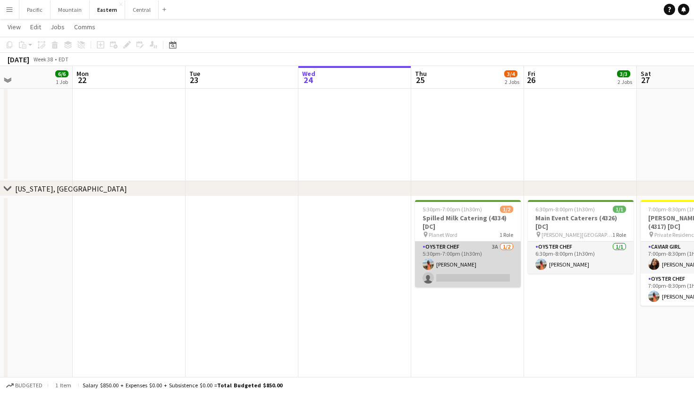
click at [482, 271] on app-card-role "Oyster Chef 3A 1/2 5:30pm-7:00pm (1h30m) Isabella Zuluaga single-neutral-actions" at bounding box center [468, 265] width 106 height 46
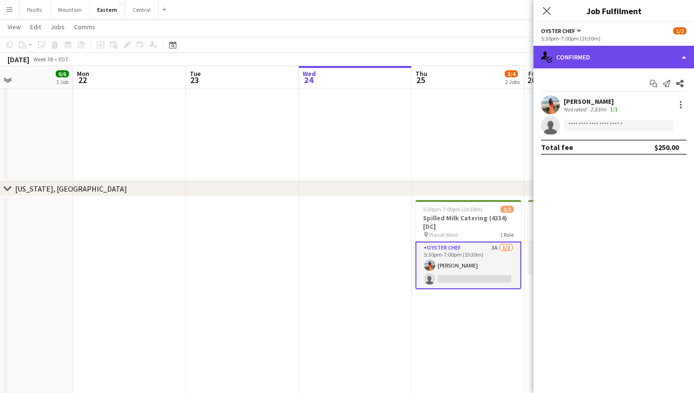
click at [681, 65] on div "single-neutral-actions-check-2 Confirmed" at bounding box center [614, 57] width 161 height 23
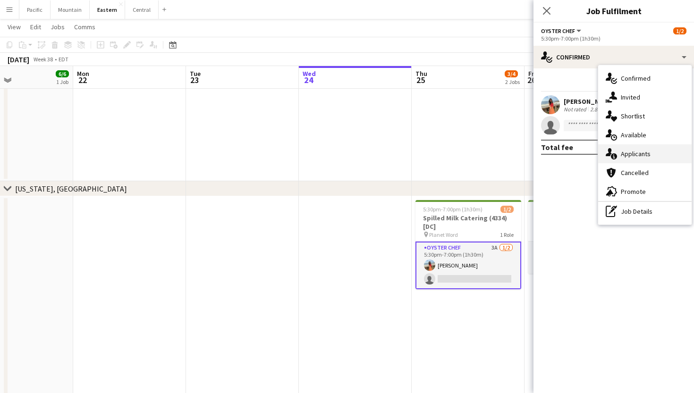
click at [650, 156] on span "Applicants" at bounding box center [636, 154] width 30 height 8
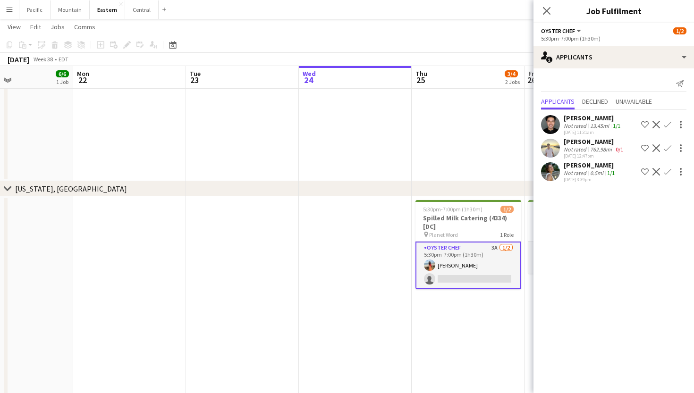
click at [666, 168] on app-icon "Confirm" at bounding box center [668, 172] width 8 height 8
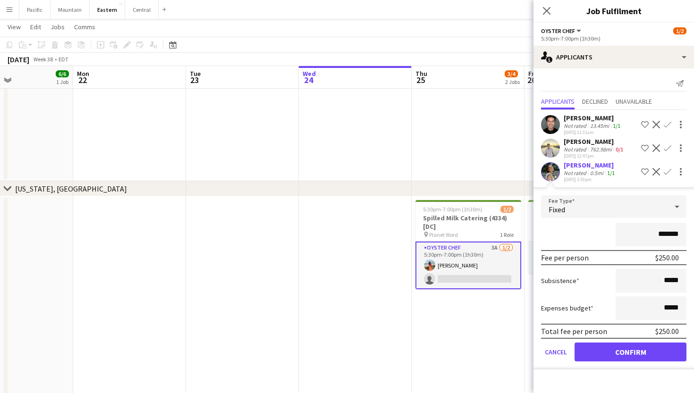
click at [626, 355] on button "Confirm" at bounding box center [631, 352] width 112 height 19
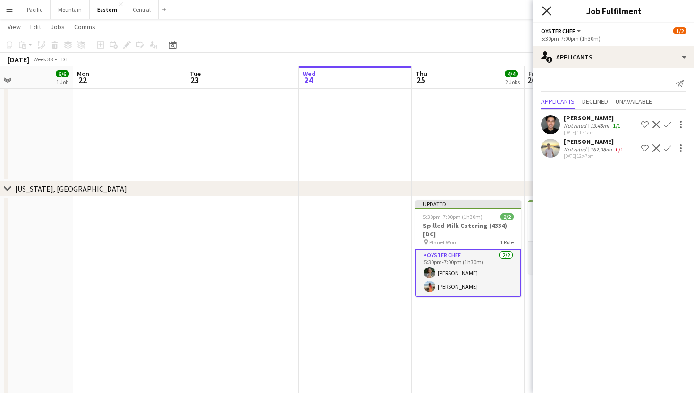
click at [548, 7] on icon "Close pop-in" at bounding box center [546, 10] width 9 height 9
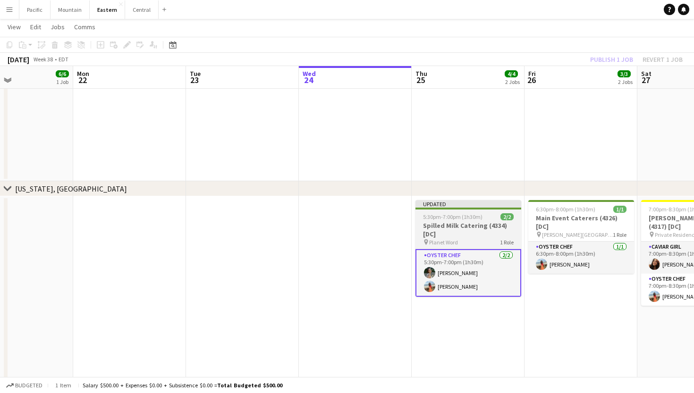
click at [486, 211] on app-job-card "Updated 5:30pm-7:00pm (1h30m) 2/2 Spilled Milk Catering (4334) [DC] pin Planet …" at bounding box center [468, 248] width 106 height 97
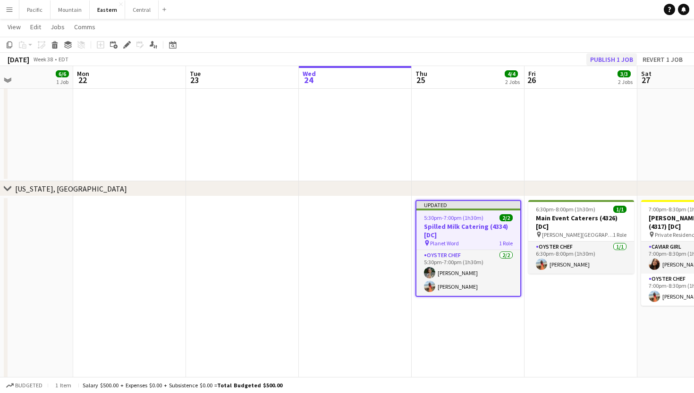
click at [602, 53] on button "Publish 1 job" at bounding box center [611, 59] width 51 height 12
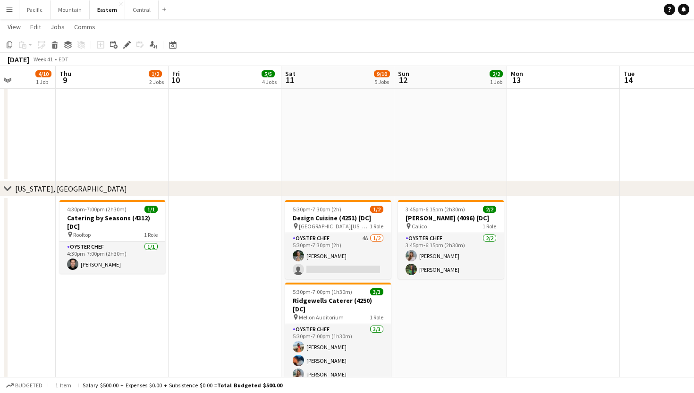
scroll to position [0, 399]
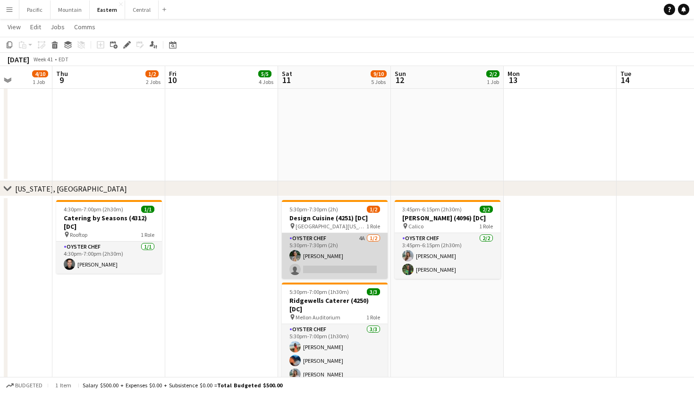
click at [356, 265] on app-card-role "Oyster Chef 4A 1/2 5:30pm-7:30pm (2h) Adeline Van Buskirk single-neutral-actions" at bounding box center [335, 256] width 106 height 46
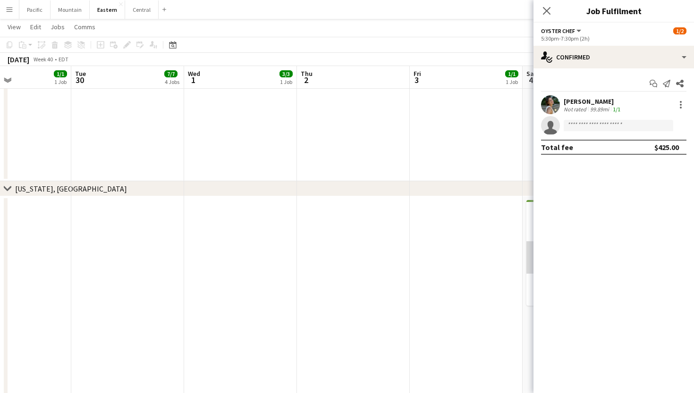
scroll to position [0, 281]
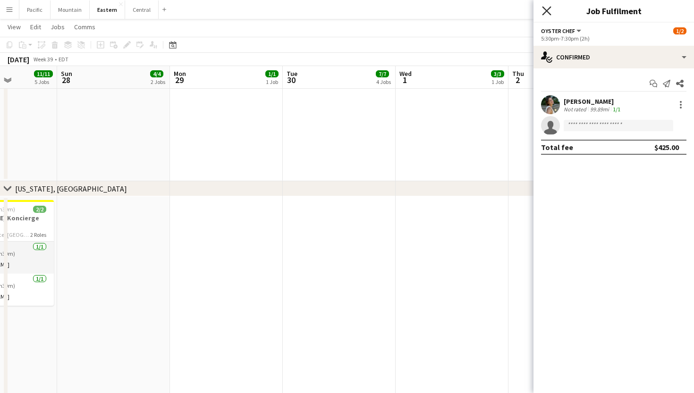
click at [544, 8] on icon at bounding box center [546, 10] width 9 height 9
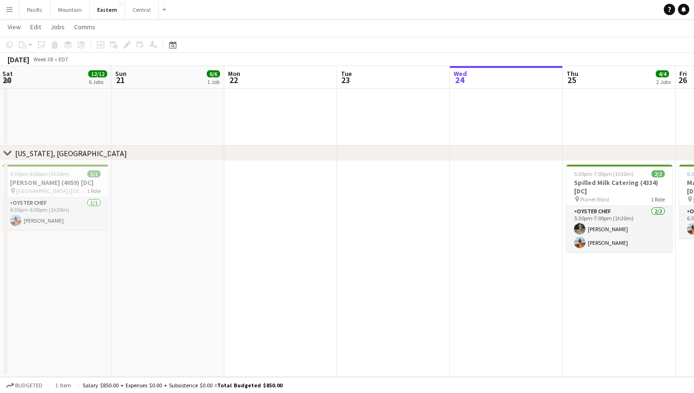
scroll to position [0, 412]
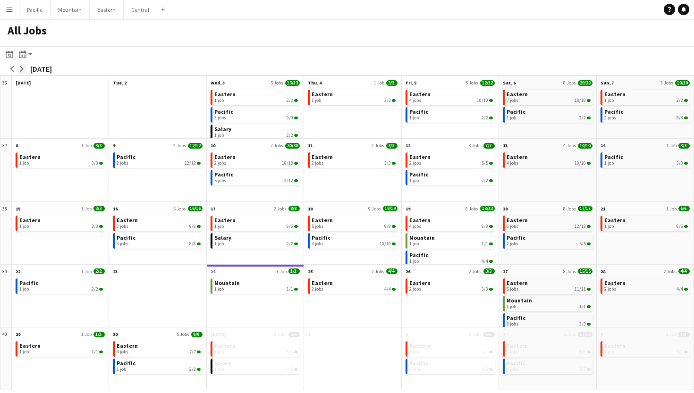
click at [21, 68] on app-icon "arrow-right" at bounding box center [22, 69] width 6 height 6
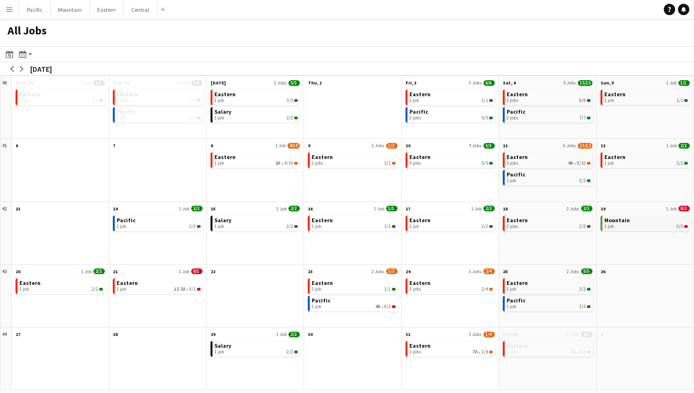
click at [624, 223] on span "Mountain" at bounding box center [616, 220] width 25 height 7
click at [296, 161] on div "1 job 2A • 4/10" at bounding box center [256, 164] width 84 height 6
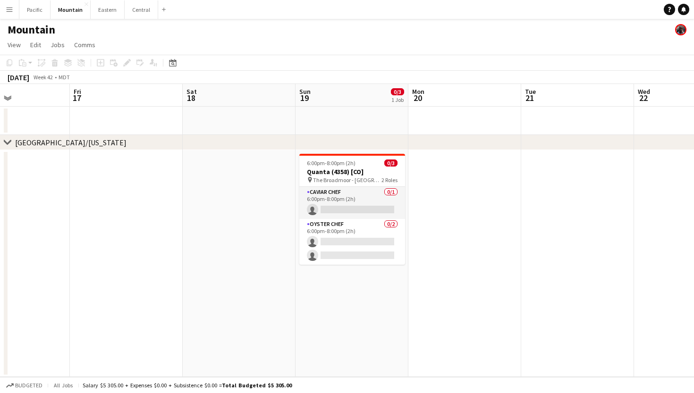
scroll to position [0, 378]
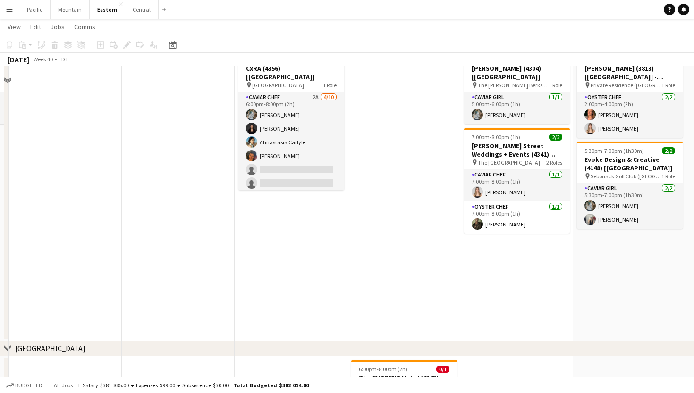
scroll to position [401, 0]
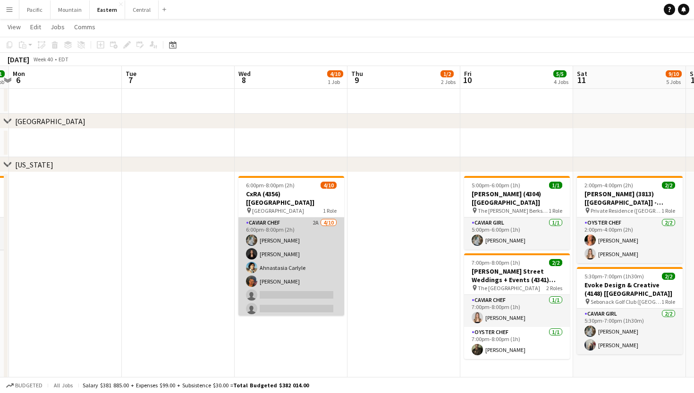
click at [321, 271] on app-card-role "Caviar Chef 2A 4/10 6:00pm-8:00pm (2h) Brooke Anderson Daniela Ayala Ahnastasia…" at bounding box center [291, 295] width 106 height 155
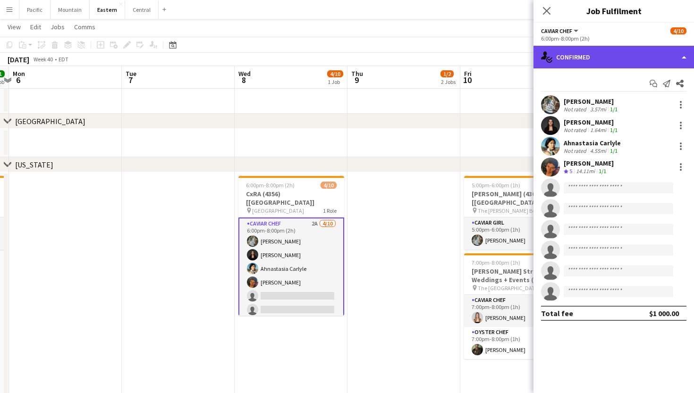
click at [638, 55] on div "single-neutral-actions-check-2 Confirmed" at bounding box center [614, 57] width 161 height 23
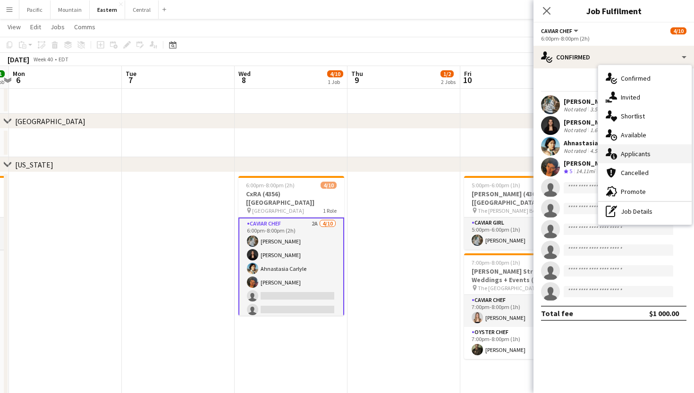
click at [643, 155] on span "Applicants" at bounding box center [636, 154] width 30 height 8
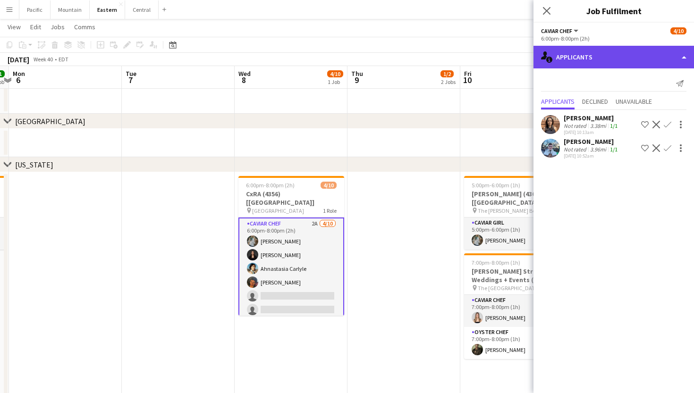
click at [590, 55] on div "single-neutral-actions-information Applicants" at bounding box center [614, 57] width 161 height 23
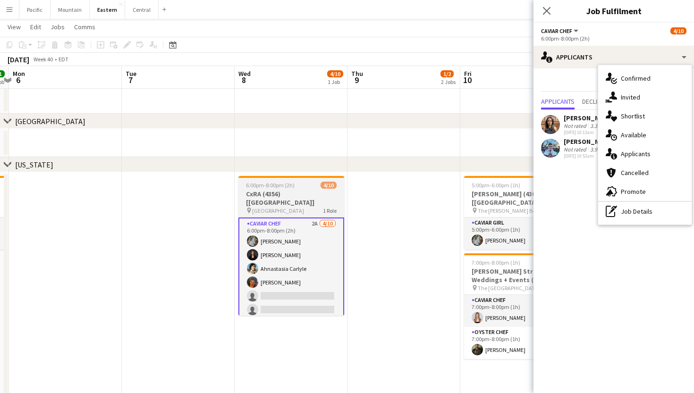
click at [323, 207] on span "1 Role" at bounding box center [330, 210] width 14 height 7
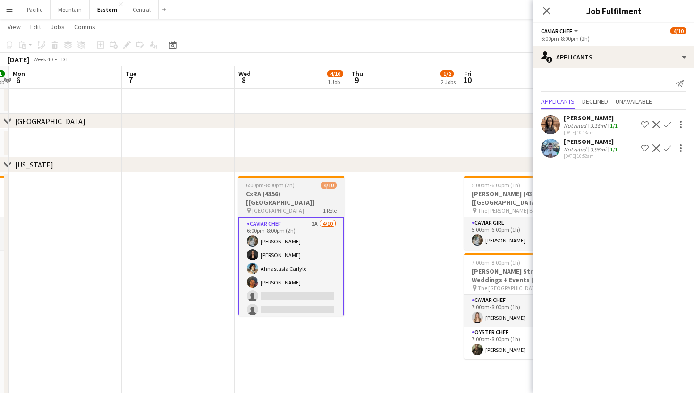
click at [330, 194] on h3 "CxRA (4356) [NYC]" at bounding box center [291, 198] width 106 height 17
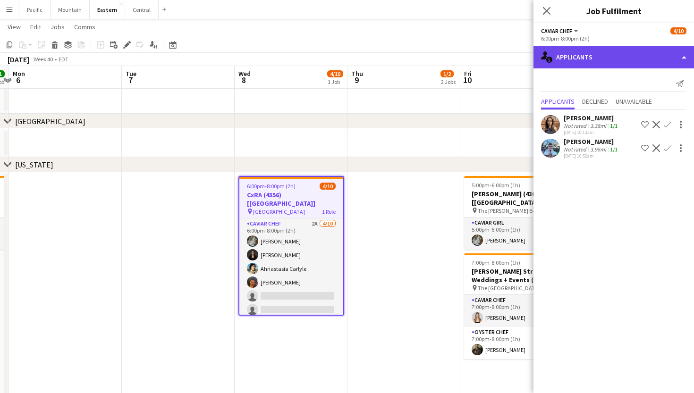
click at [599, 50] on div "single-neutral-actions-information Applicants" at bounding box center [614, 57] width 161 height 23
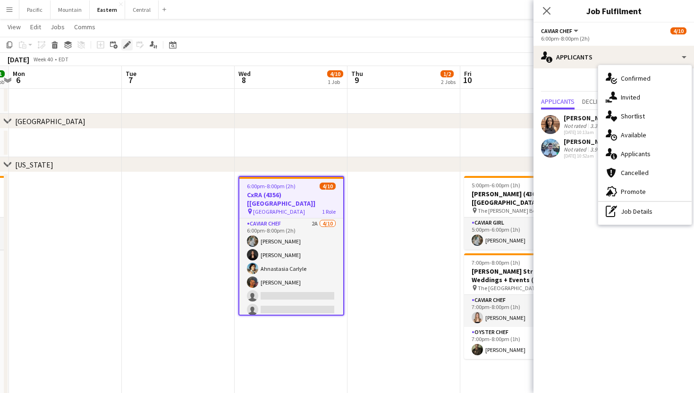
click at [125, 45] on icon "Edit" at bounding box center [127, 45] width 8 height 8
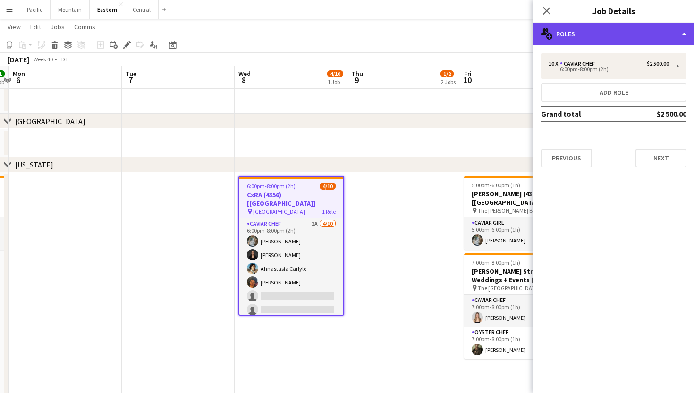
click at [590, 28] on div "multiple-users-add Roles" at bounding box center [614, 34] width 161 height 23
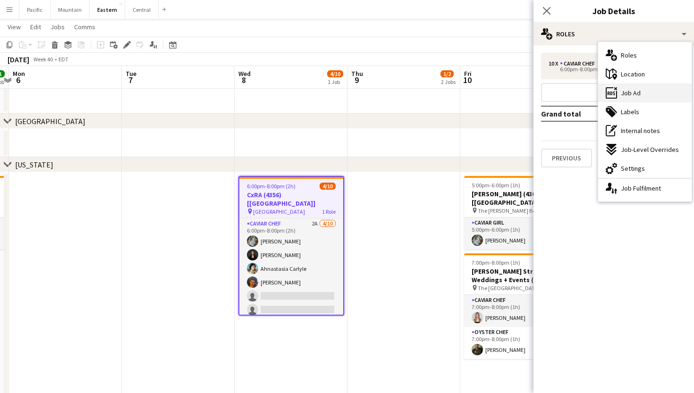
click at [636, 90] on span "Job Ad" at bounding box center [631, 93] width 20 height 8
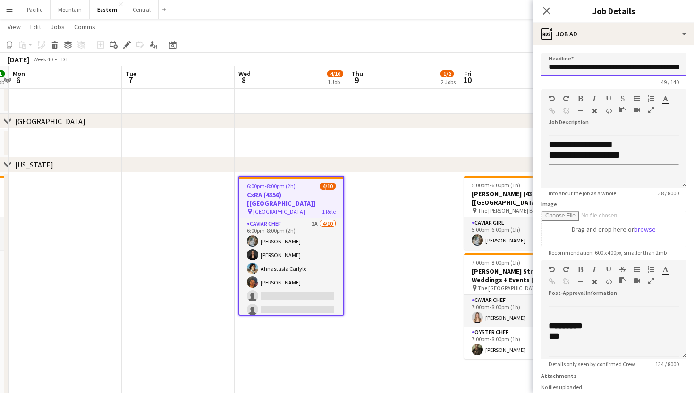
click at [601, 70] on input "**********" at bounding box center [613, 65] width 145 height 24
click at [545, 0] on div "Close pop-in" at bounding box center [547, 11] width 26 height 22
click at [545, 6] on app-icon "Close pop-in" at bounding box center [547, 11] width 14 height 14
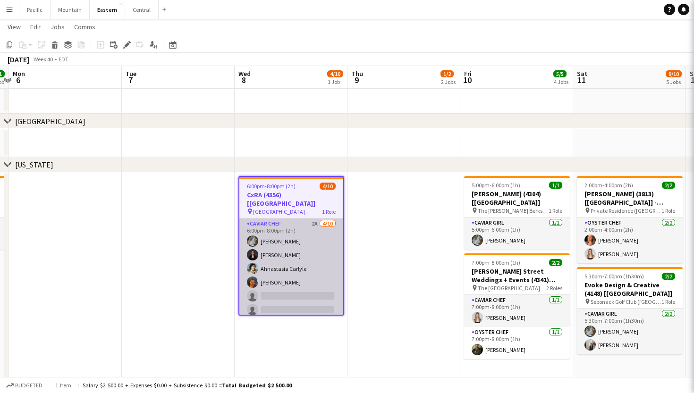
click at [302, 257] on app-card-role "Caviar Chef 2A 4/10 6:00pm-8:00pm (2h) Brooke Anderson Daniela Ayala Ahnastasia…" at bounding box center [291, 296] width 104 height 155
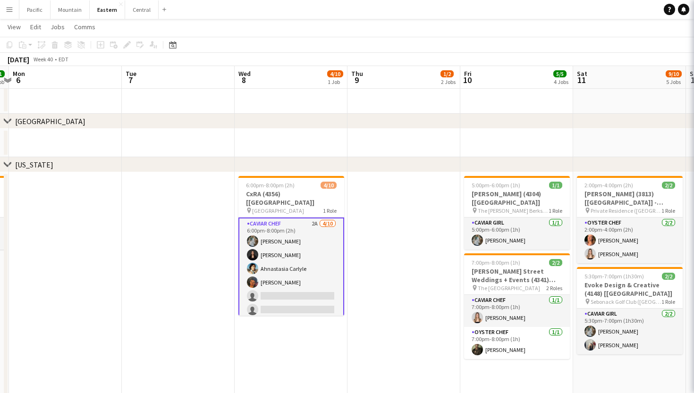
click at [302, 257] on app-card-role "Caviar Chef 2A 4/10 6:00pm-8:00pm (2h) Brooke Anderson Daniela Ayala Ahnastasia…" at bounding box center [291, 296] width 106 height 157
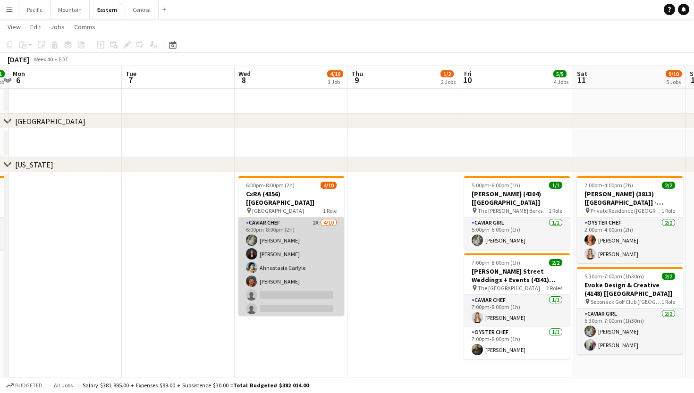
click at [292, 255] on app-card-role "Caviar Chef 2A 4/10 6:00pm-8:00pm (2h) Brooke Anderson Daniela Ayala Ahnastasia…" at bounding box center [291, 295] width 106 height 155
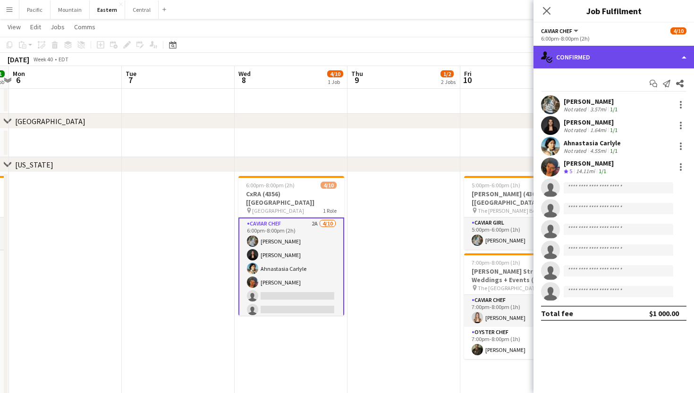
click at [613, 55] on div "single-neutral-actions-check-2 Confirmed" at bounding box center [614, 57] width 161 height 23
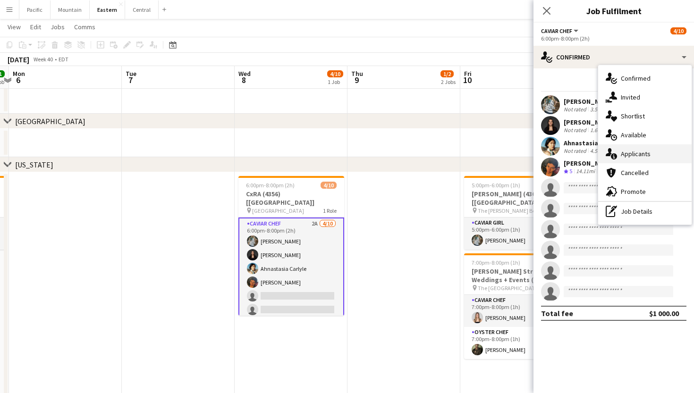
click at [641, 150] on span "Applicants" at bounding box center [636, 154] width 30 height 8
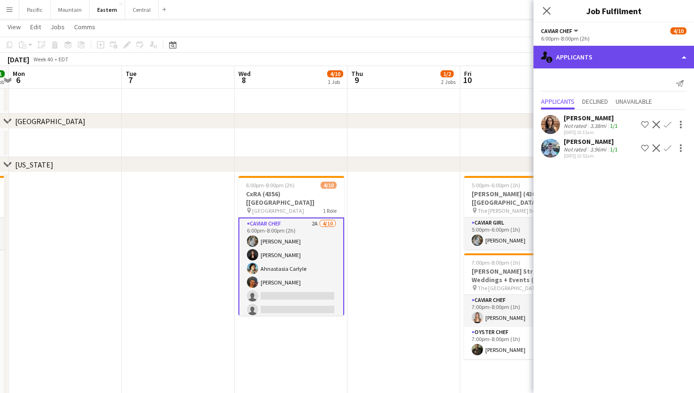
click at [622, 61] on div "single-neutral-actions-information Applicants" at bounding box center [614, 57] width 161 height 23
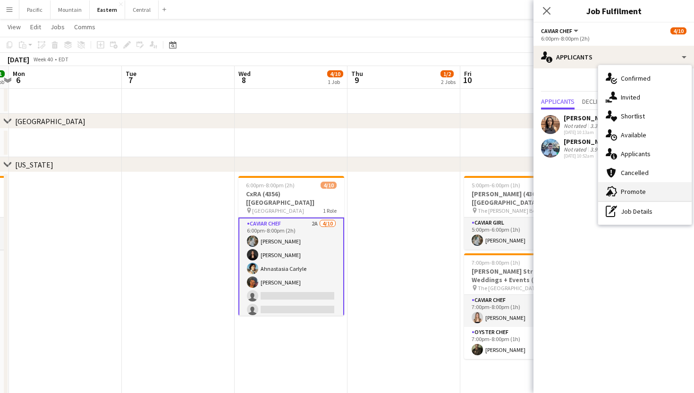
click at [632, 193] on span "Promote" at bounding box center [633, 191] width 25 height 8
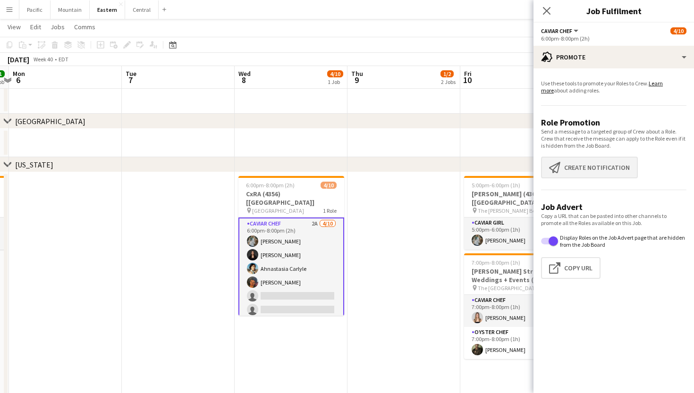
click at [591, 164] on button "Create notification Create notification" at bounding box center [589, 168] width 97 height 22
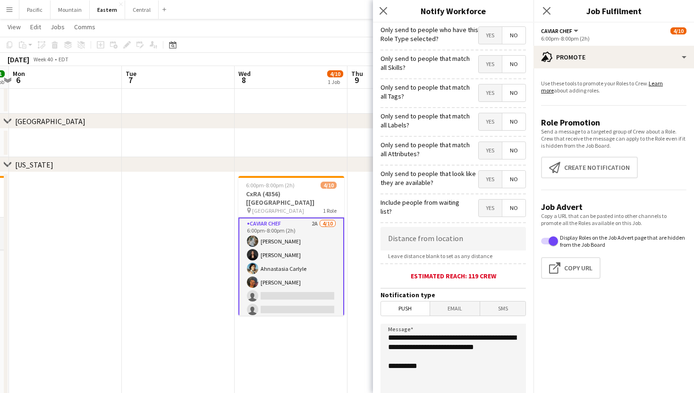
click at [491, 94] on span "Yes" at bounding box center [490, 93] width 23 height 17
drag, startPoint x: 437, startPoint y: 358, endPoint x: 372, endPoint y: 319, distance: 75.6
click at [372, 319] on body "Menu Boards Boards Boards All jobs Status Workforce Workforce My Workforce Recr…" at bounding box center [347, 275] width 694 height 1353
paste textarea "**********"
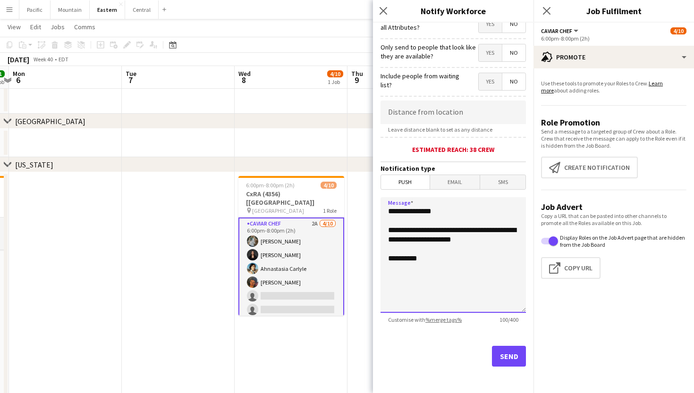
scroll to position [127, 0]
type textarea "**********"
click at [512, 353] on button "Send" at bounding box center [509, 356] width 34 height 21
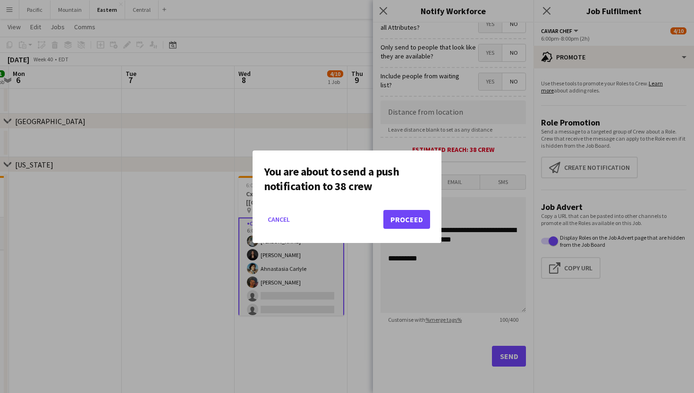
scroll to position [0, 0]
click at [408, 226] on button "Proceed" at bounding box center [406, 219] width 47 height 19
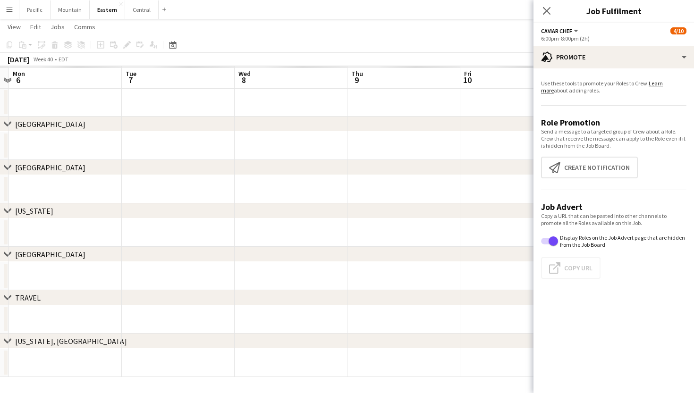
scroll to position [61, 0]
